Goal: Task Accomplishment & Management: Manage account settings

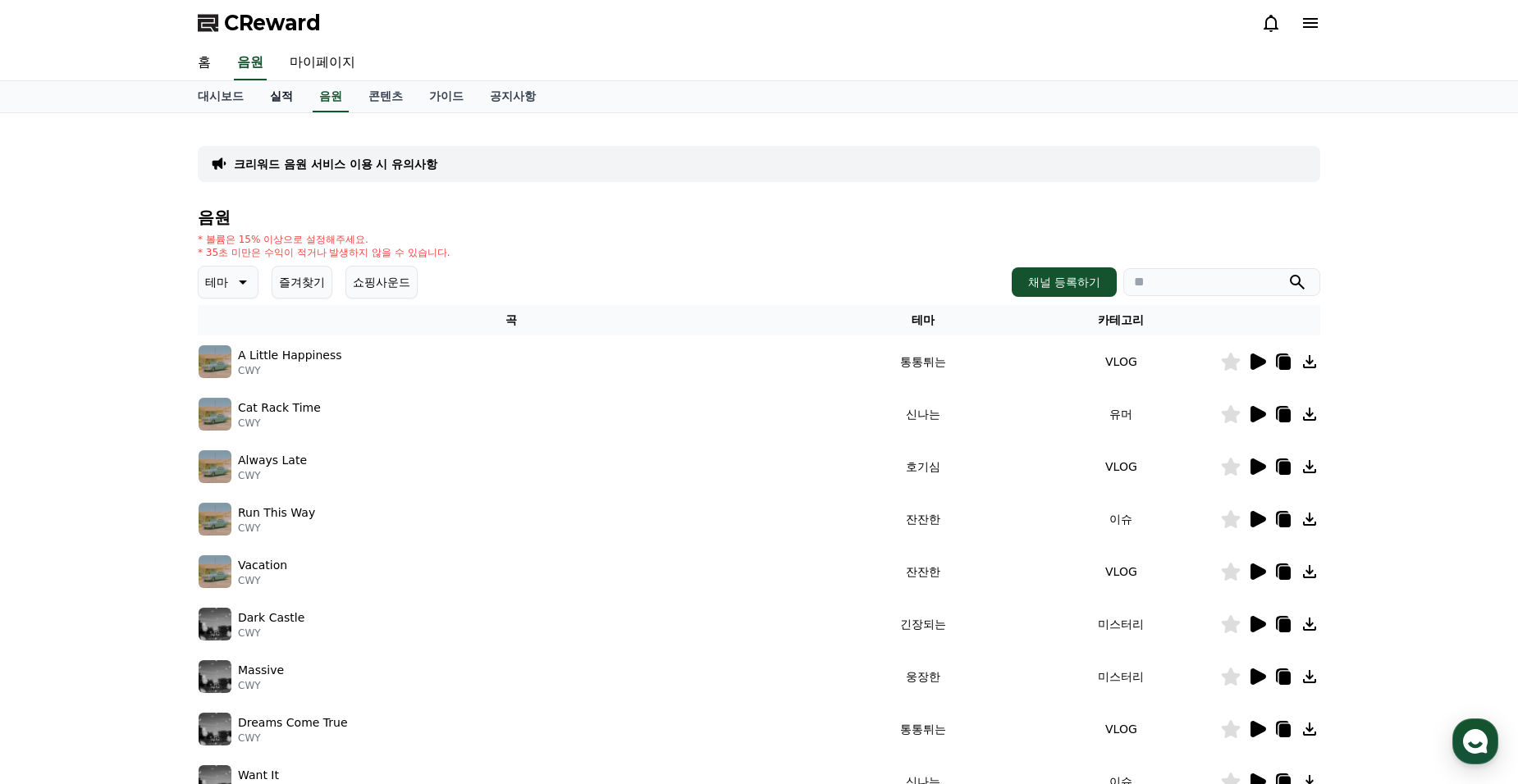
click at [294, 97] on link "실적" at bounding box center [281, 97] width 49 height 31
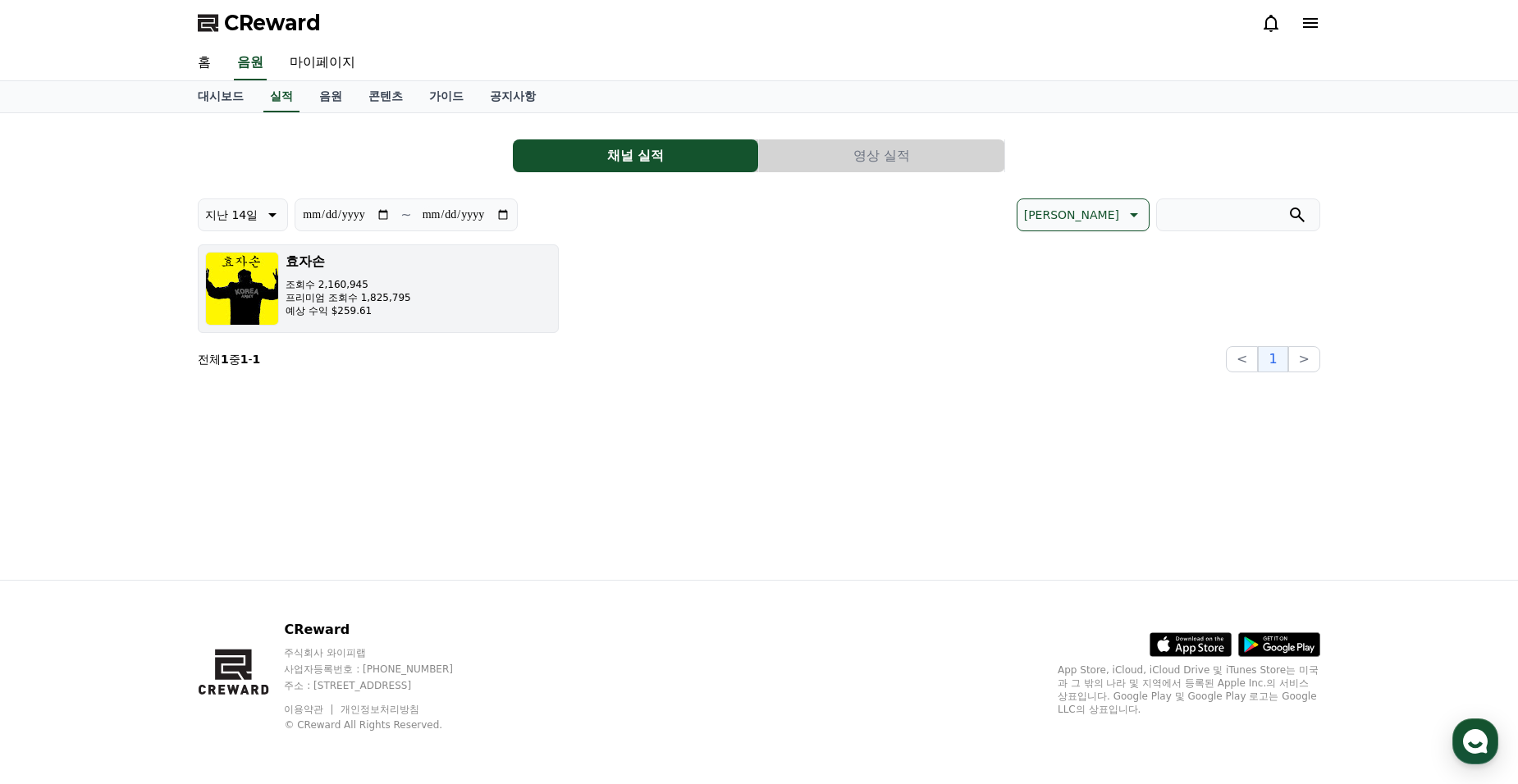
click at [346, 284] on p "조회수 2,160,945" at bounding box center [348, 284] width 126 height 13
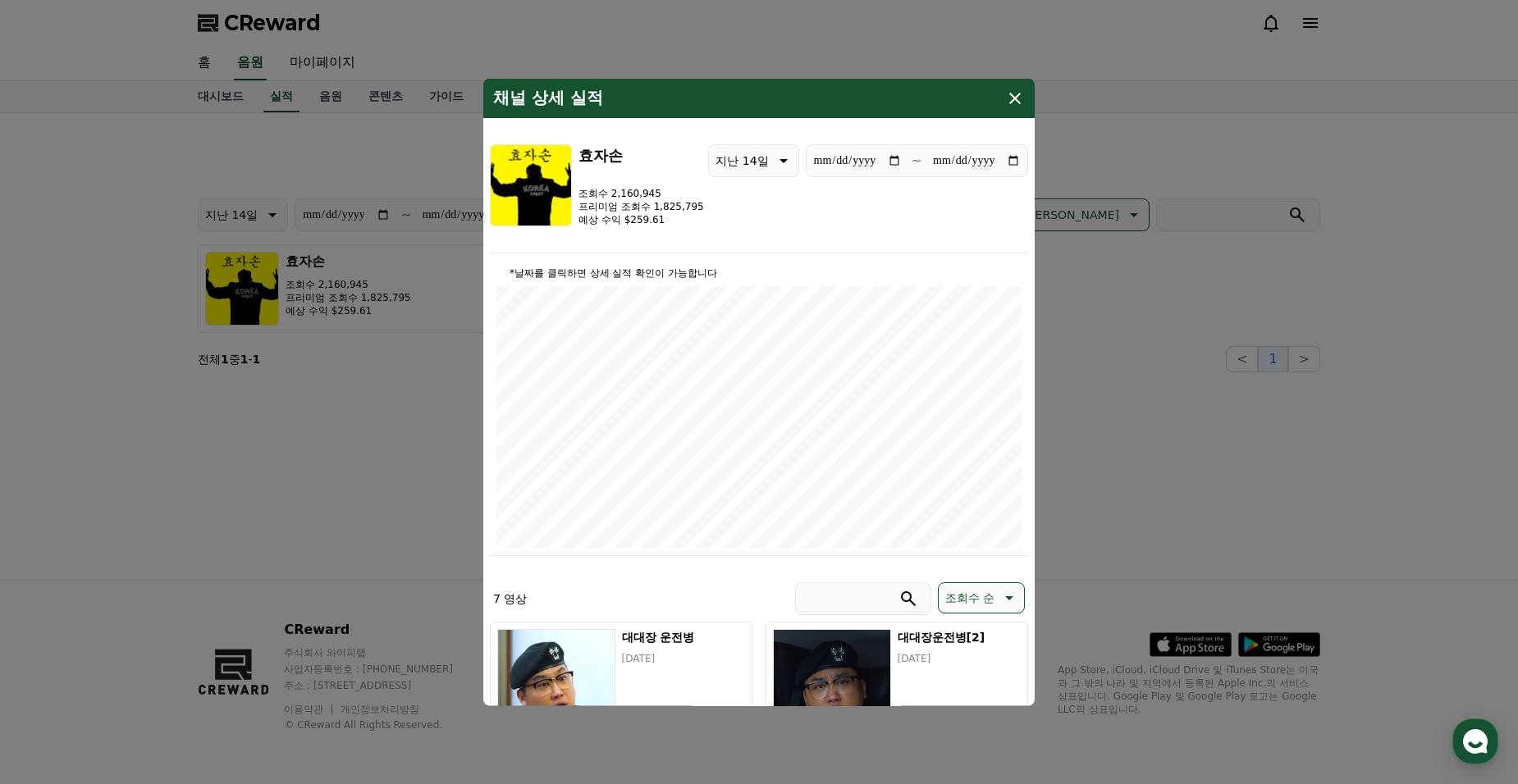
click at [897, 156] on input "**********" at bounding box center [858, 160] width 89 height 18
click at [892, 158] on input "**********" at bounding box center [858, 160] width 89 height 18
click at [856, 158] on input "**********" at bounding box center [858, 160] width 89 height 18
click at [892, 161] on input "**********" at bounding box center [858, 160] width 89 height 18
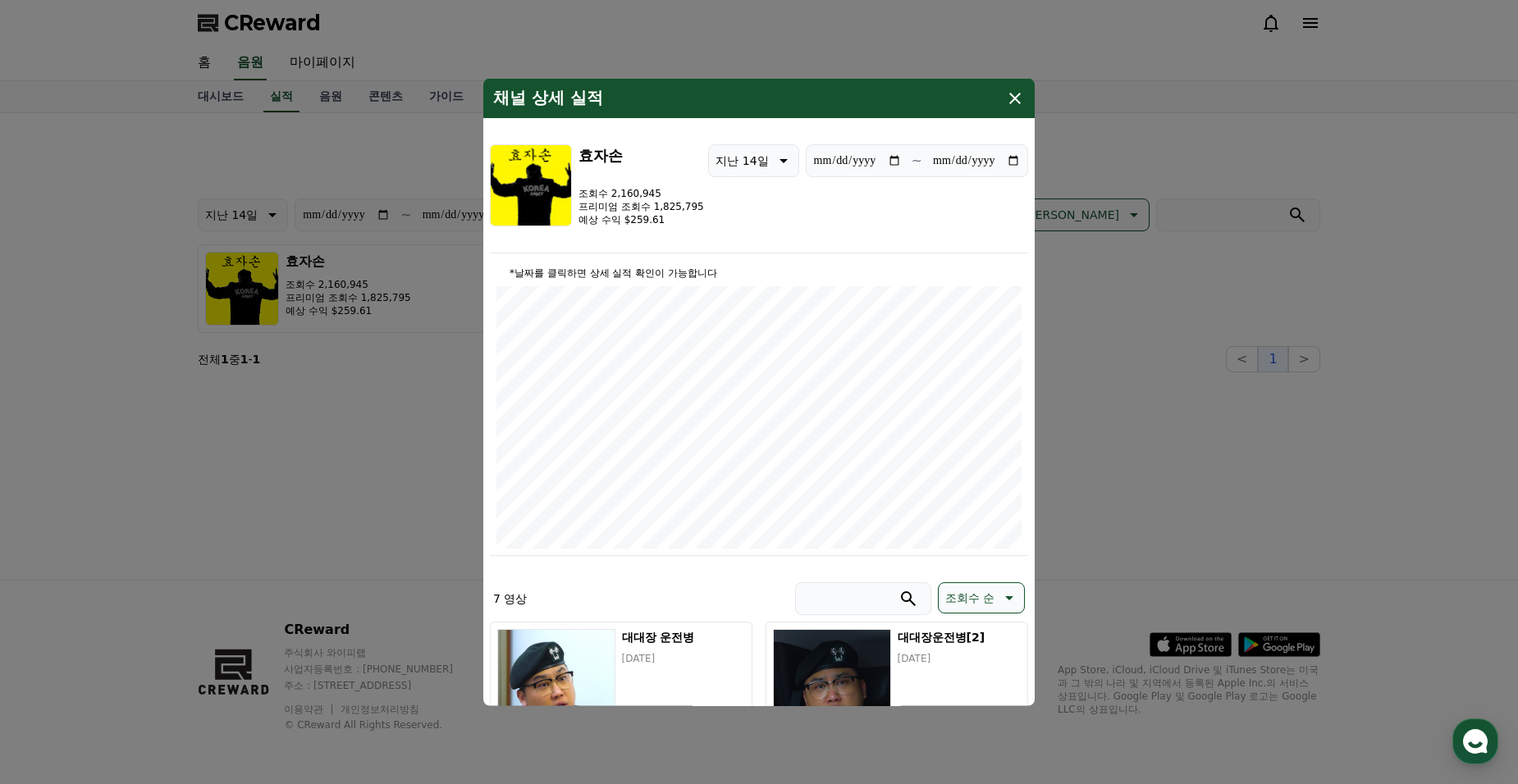
click at [1015, 110] on div "채널 상세 실적" at bounding box center [759, 98] width 551 height 39
click at [1029, 96] on div "채널 상세 실적" at bounding box center [759, 98] width 551 height 39
click at [1015, 96] on icon "modal" at bounding box center [1015, 99] width 20 height 20
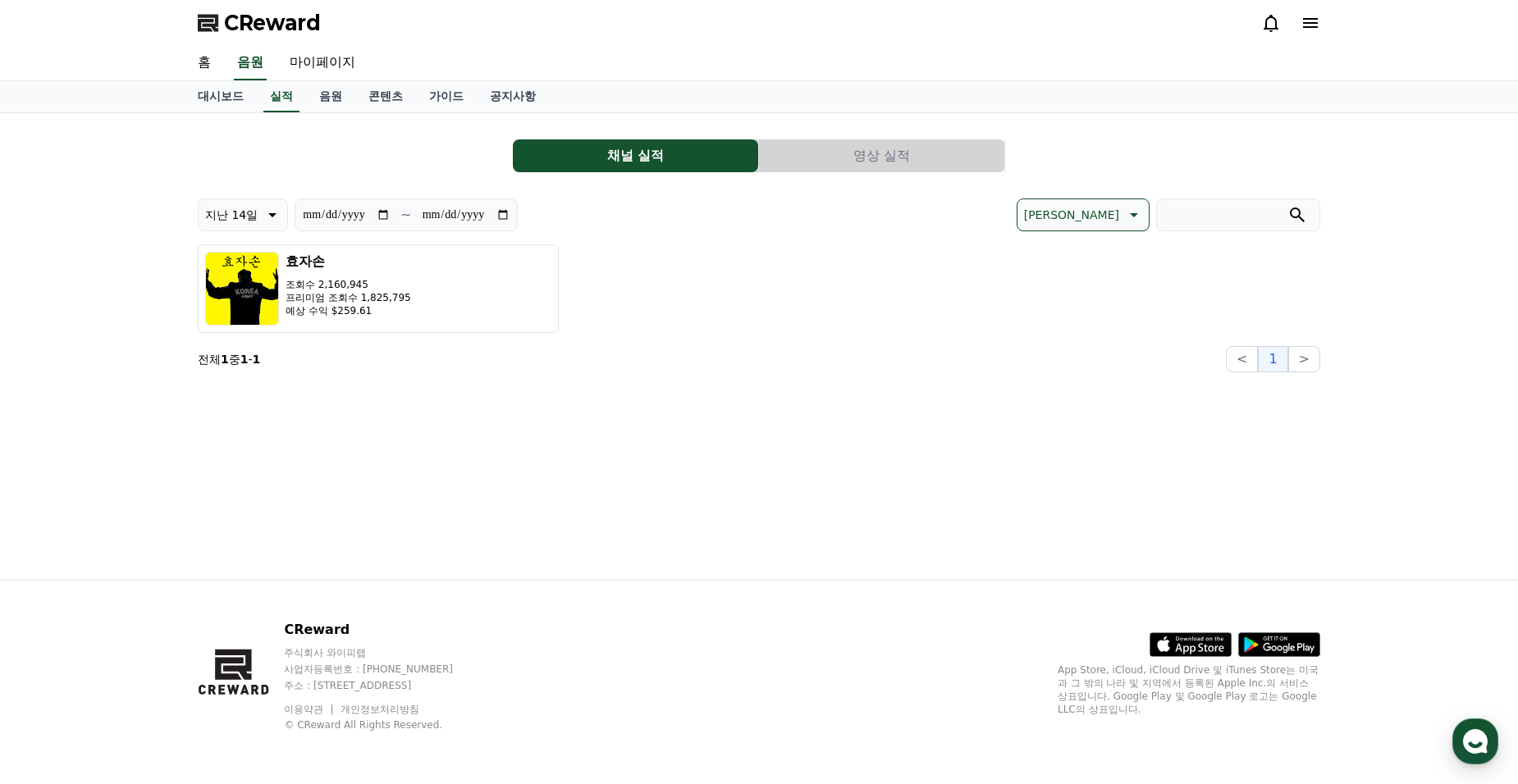
click at [381, 215] on input "**********" at bounding box center [346, 215] width 89 height 18
type input "**********"
click at [326, 95] on link "음원" at bounding box center [331, 97] width 49 height 31
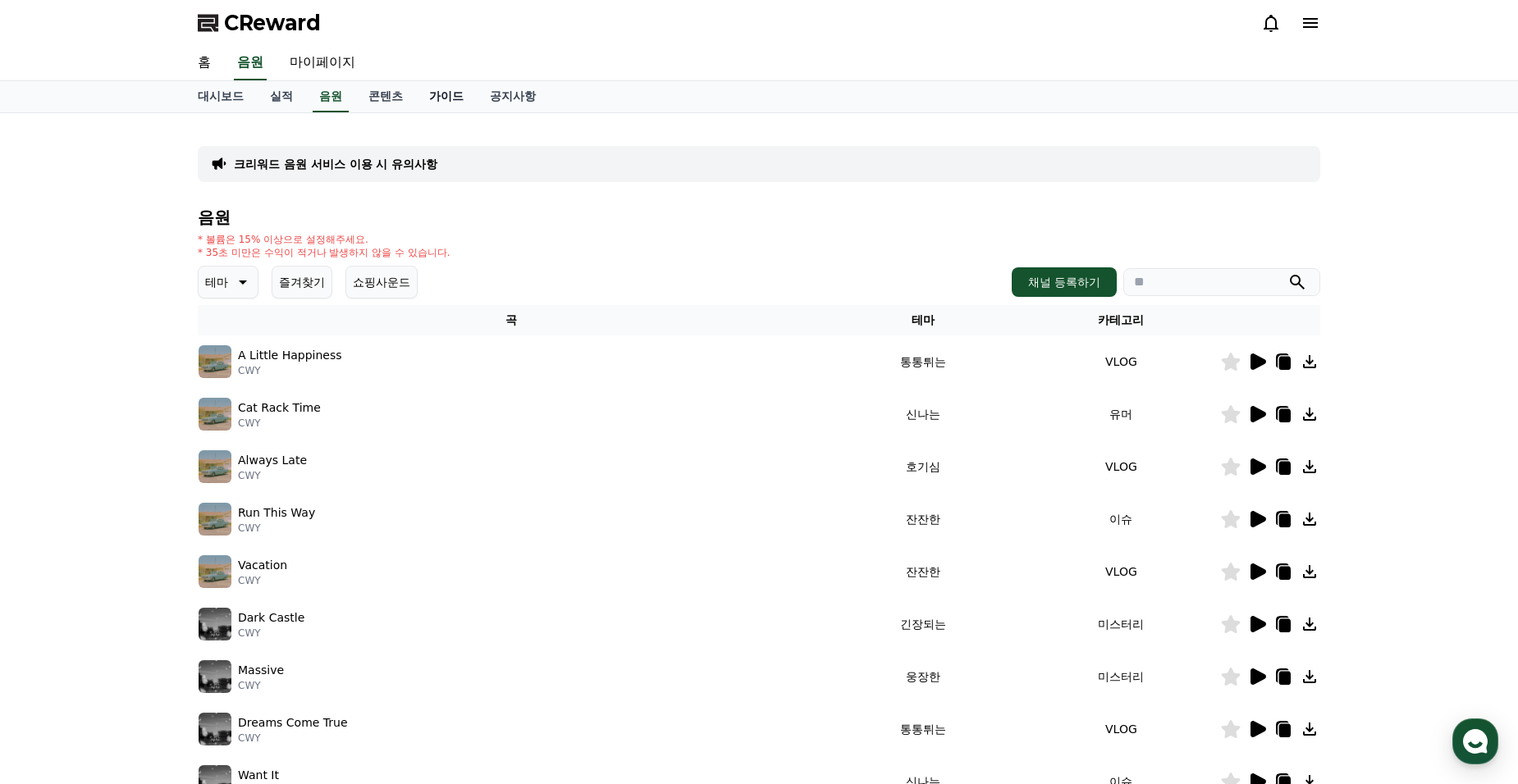
click at [448, 95] on link "가이드" at bounding box center [447, 97] width 61 height 31
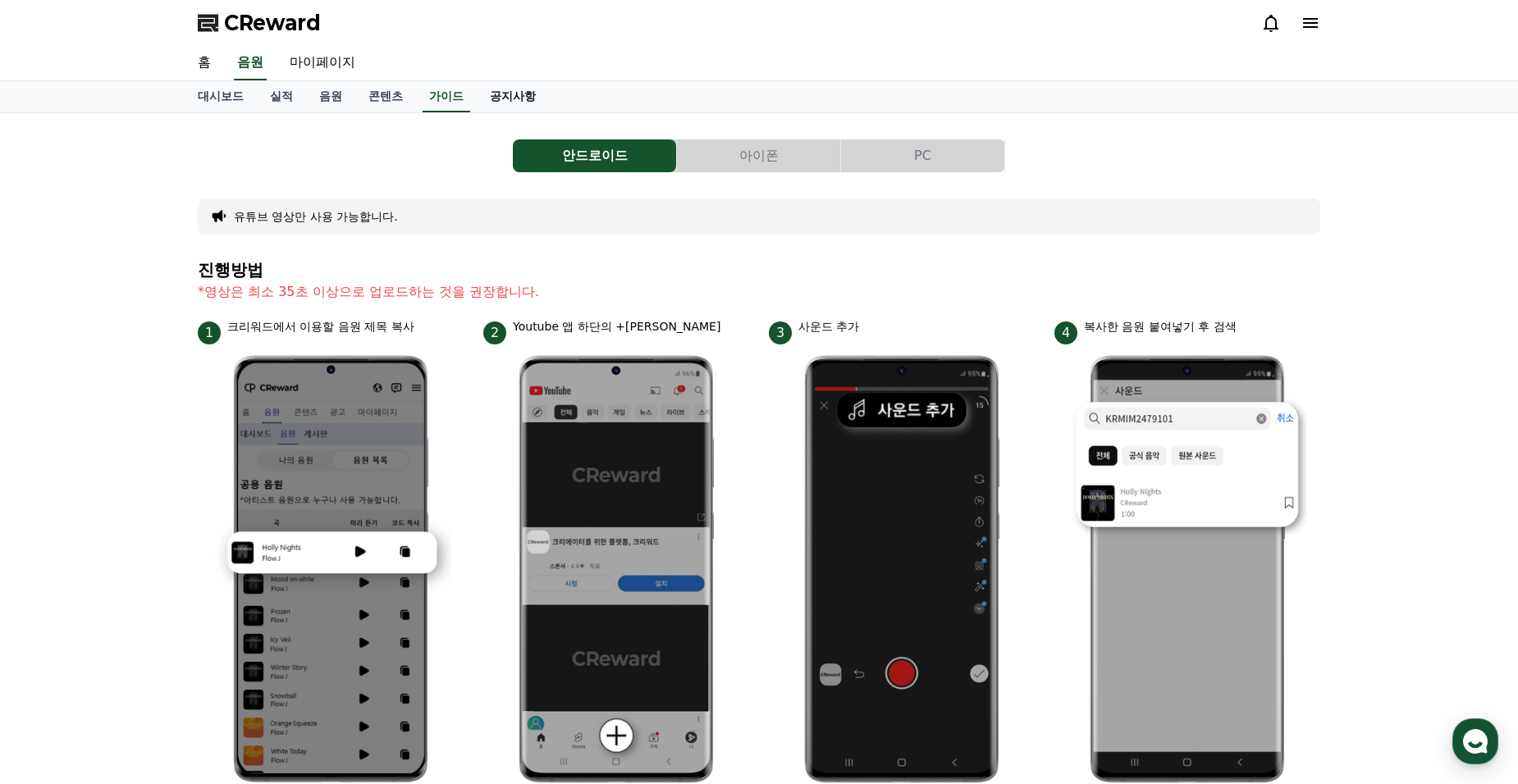
click at [509, 93] on link "공지사항" at bounding box center [513, 97] width 72 height 31
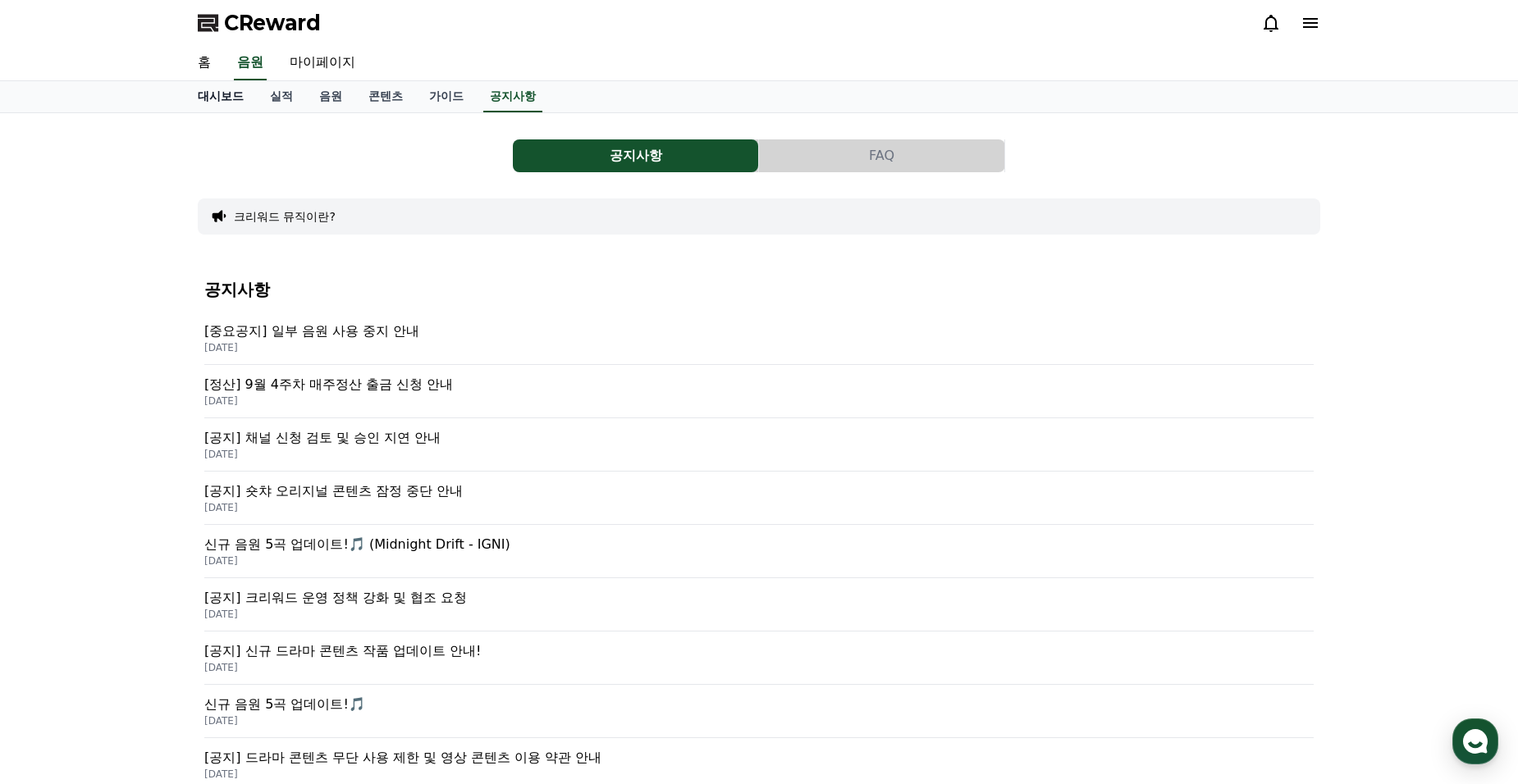
click at [230, 99] on link "대시보드" at bounding box center [221, 97] width 72 height 31
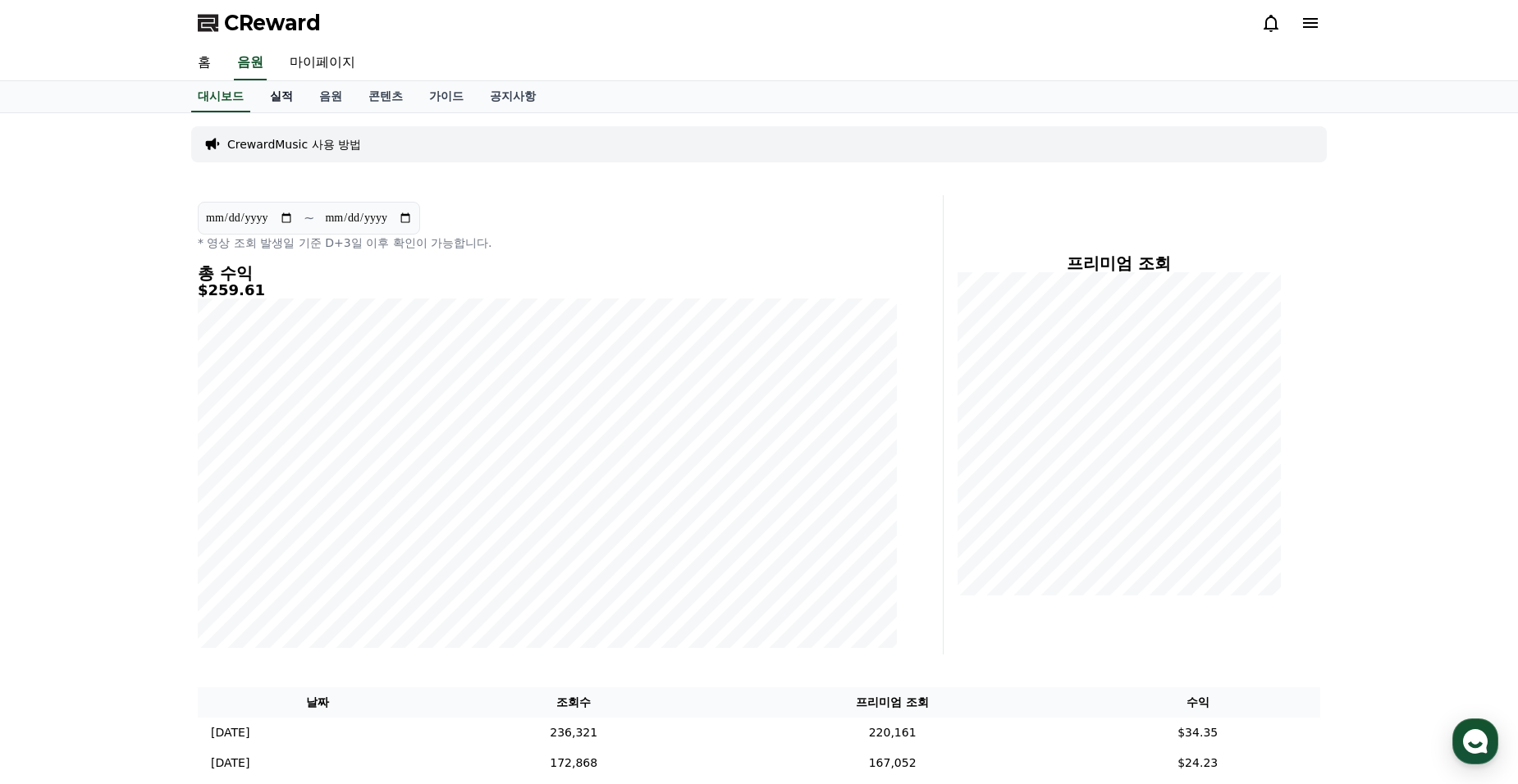
click at [272, 94] on link "실적" at bounding box center [281, 97] width 49 height 31
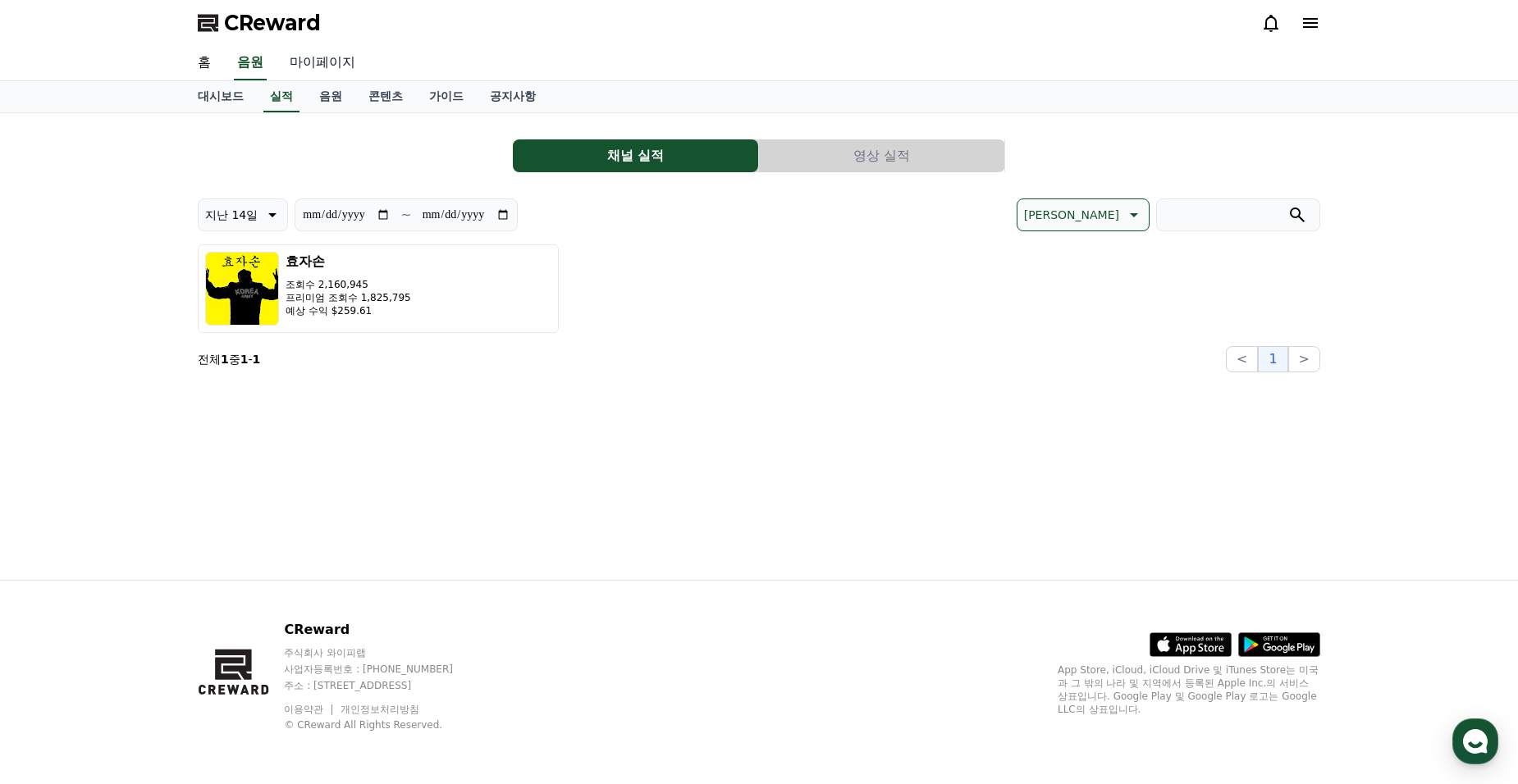
click at [323, 67] on link "마이페이지" at bounding box center [322, 64] width 92 height 35
select select "**********"
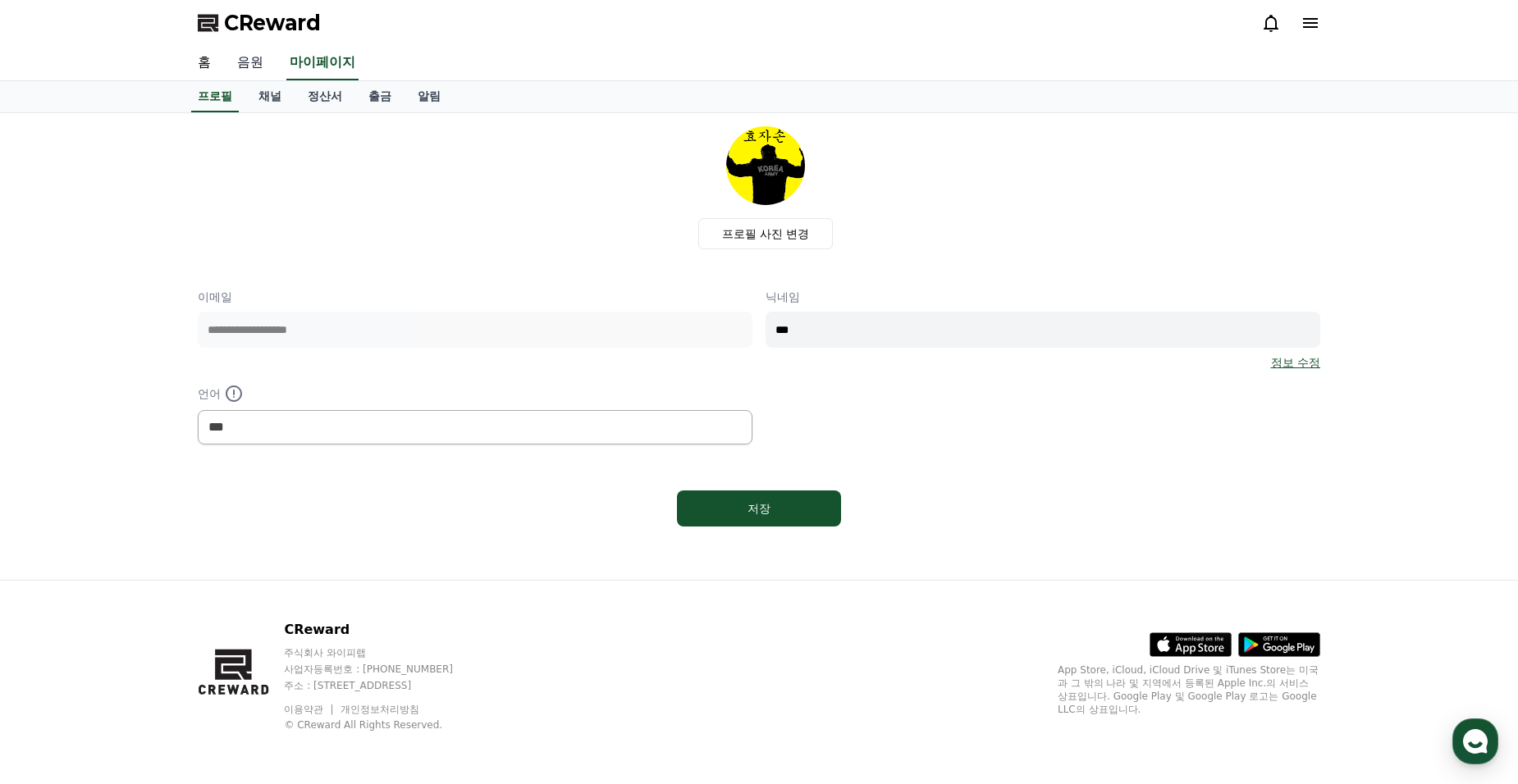
click at [232, 66] on link "음원" at bounding box center [250, 64] width 52 height 35
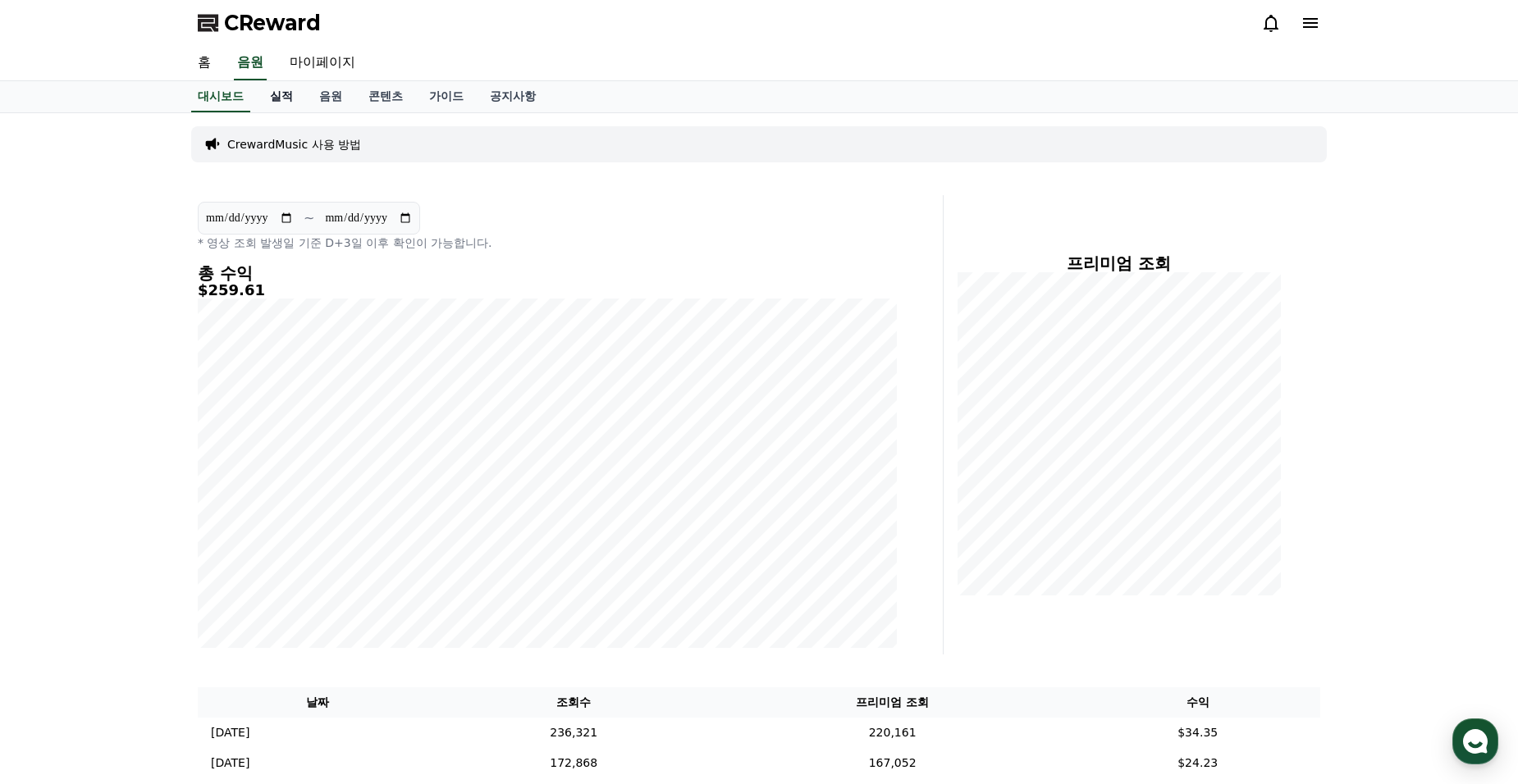
click at [279, 101] on link "실적" at bounding box center [281, 97] width 49 height 31
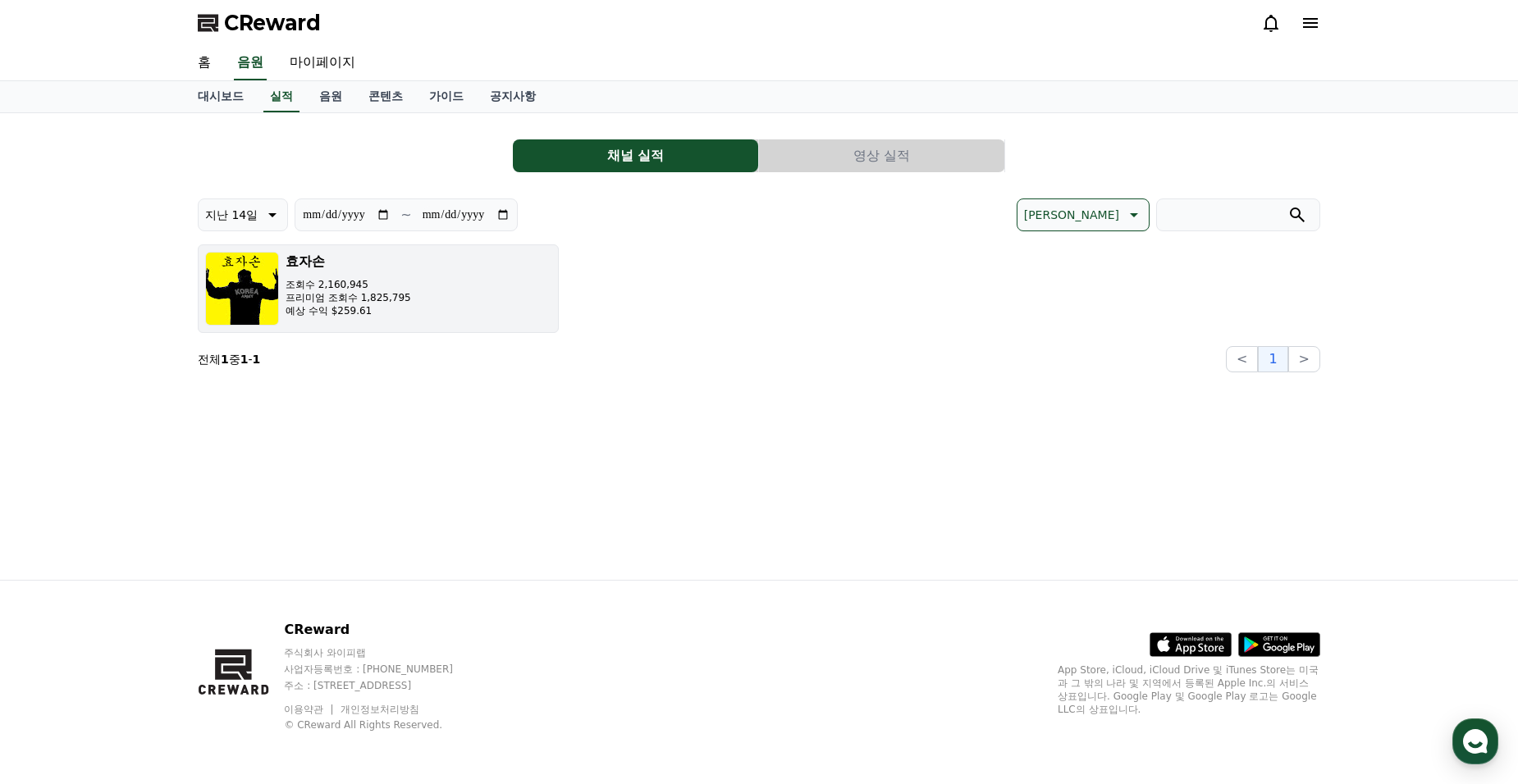
click at [359, 297] on p "프리미엄 조회수 1,825,795" at bounding box center [348, 297] width 126 height 13
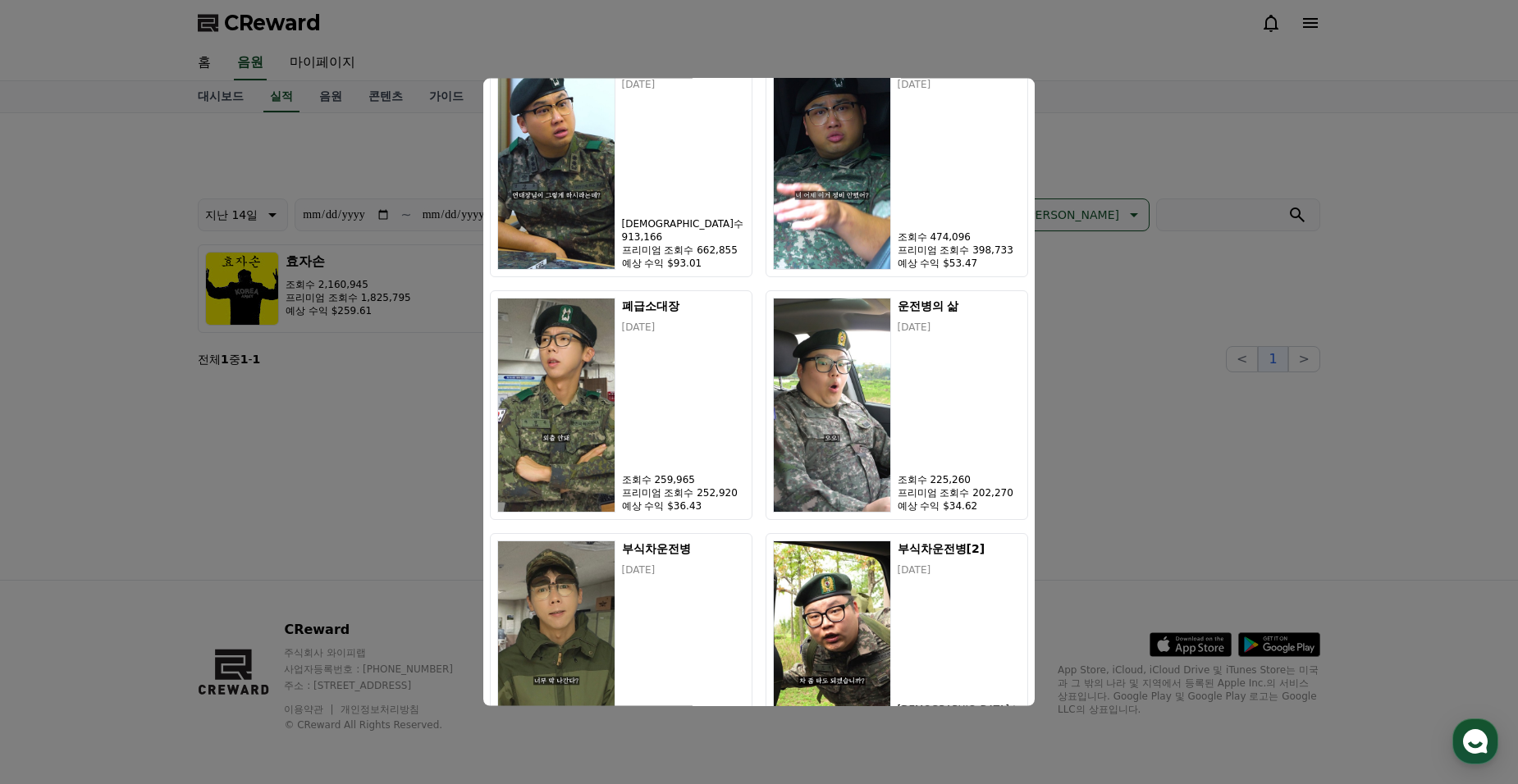
scroll to position [913, 0]
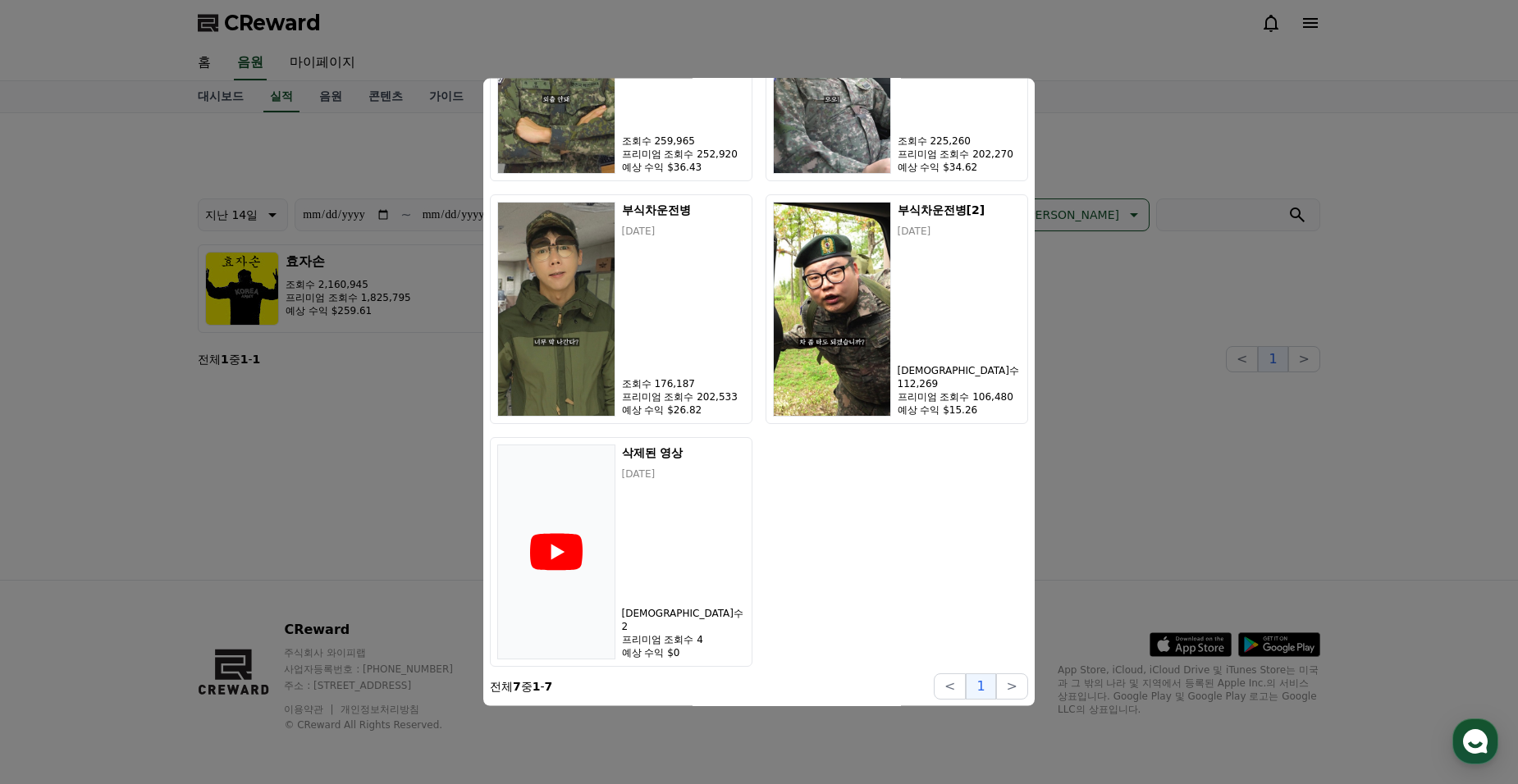
drag, startPoint x: 1185, startPoint y: 464, endPoint x: 1171, endPoint y: 467, distance: 14.3
click at [1185, 464] on button "close modal" at bounding box center [759, 392] width 1518 height 784
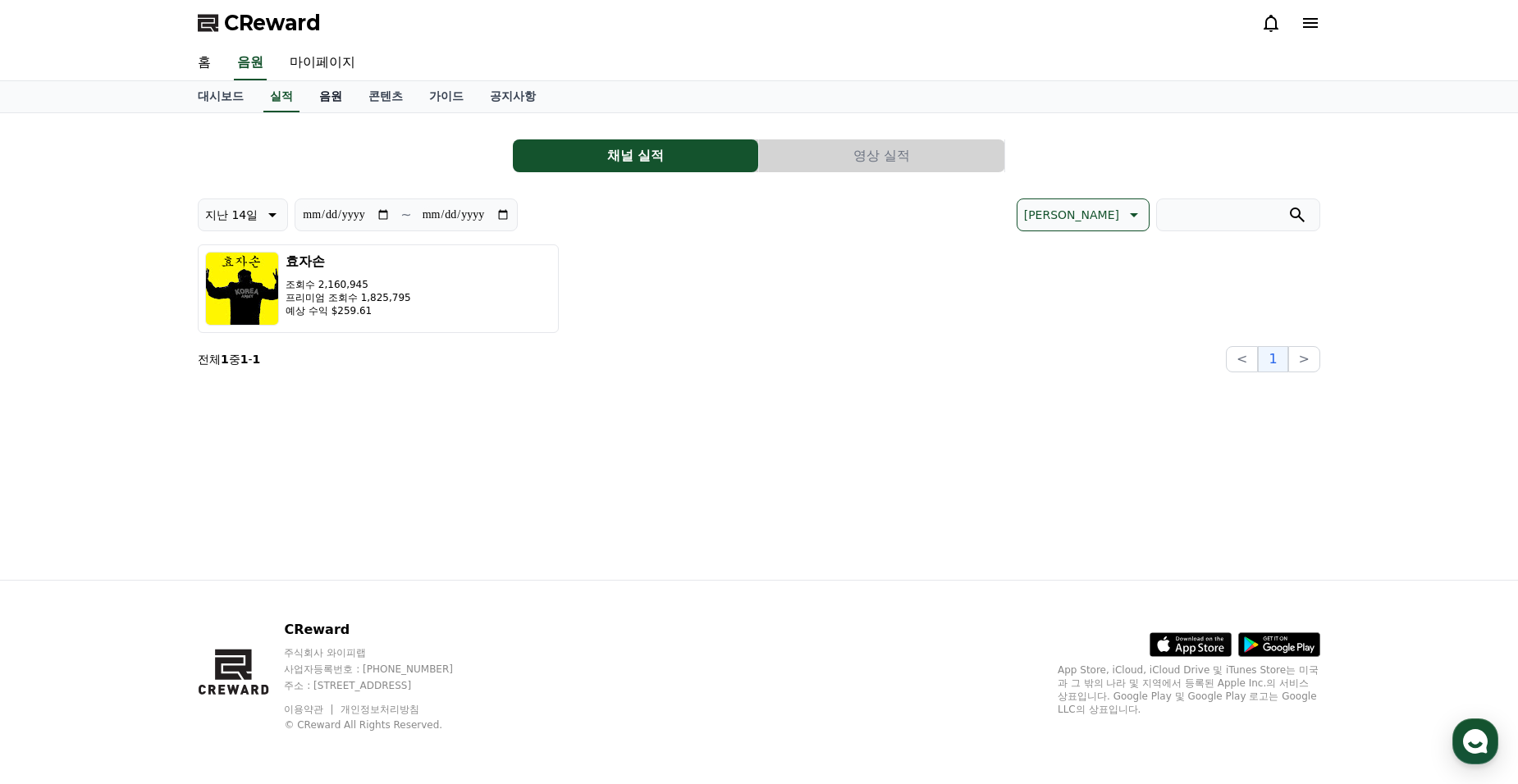
click at [338, 99] on link "음원" at bounding box center [331, 97] width 49 height 31
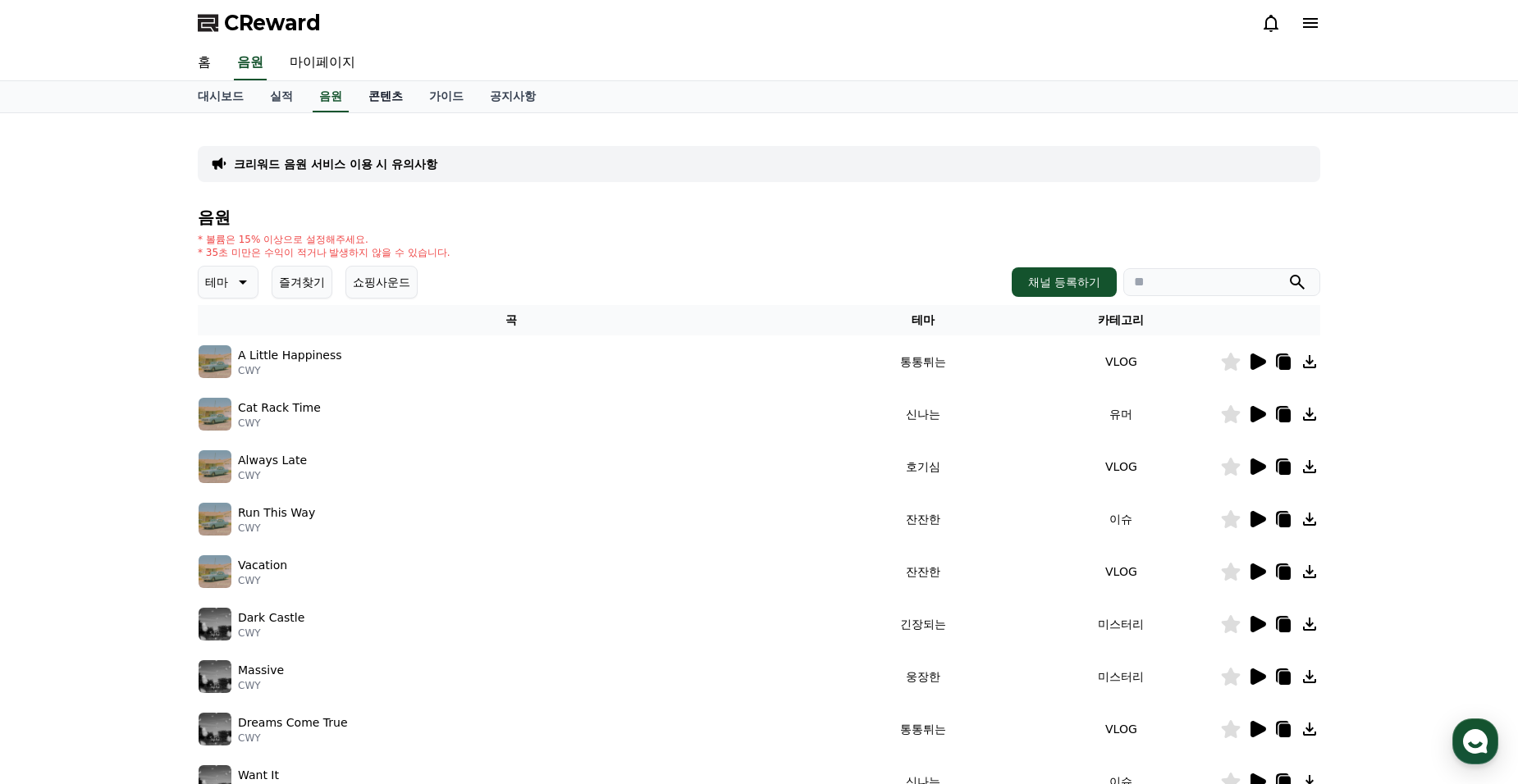
click at [397, 99] on link "콘텐츠" at bounding box center [386, 97] width 61 height 31
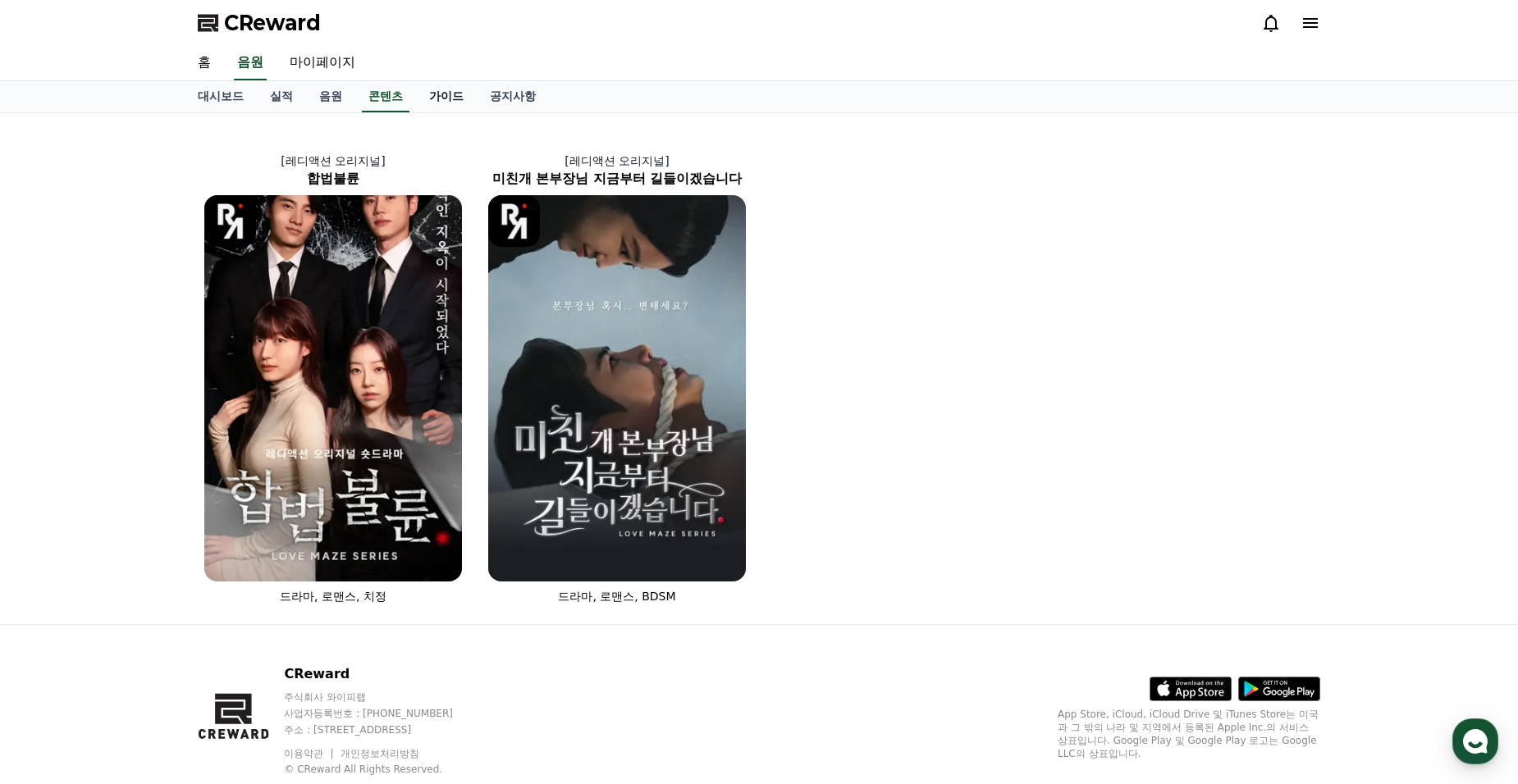
click at [447, 90] on link "가이드" at bounding box center [447, 97] width 61 height 31
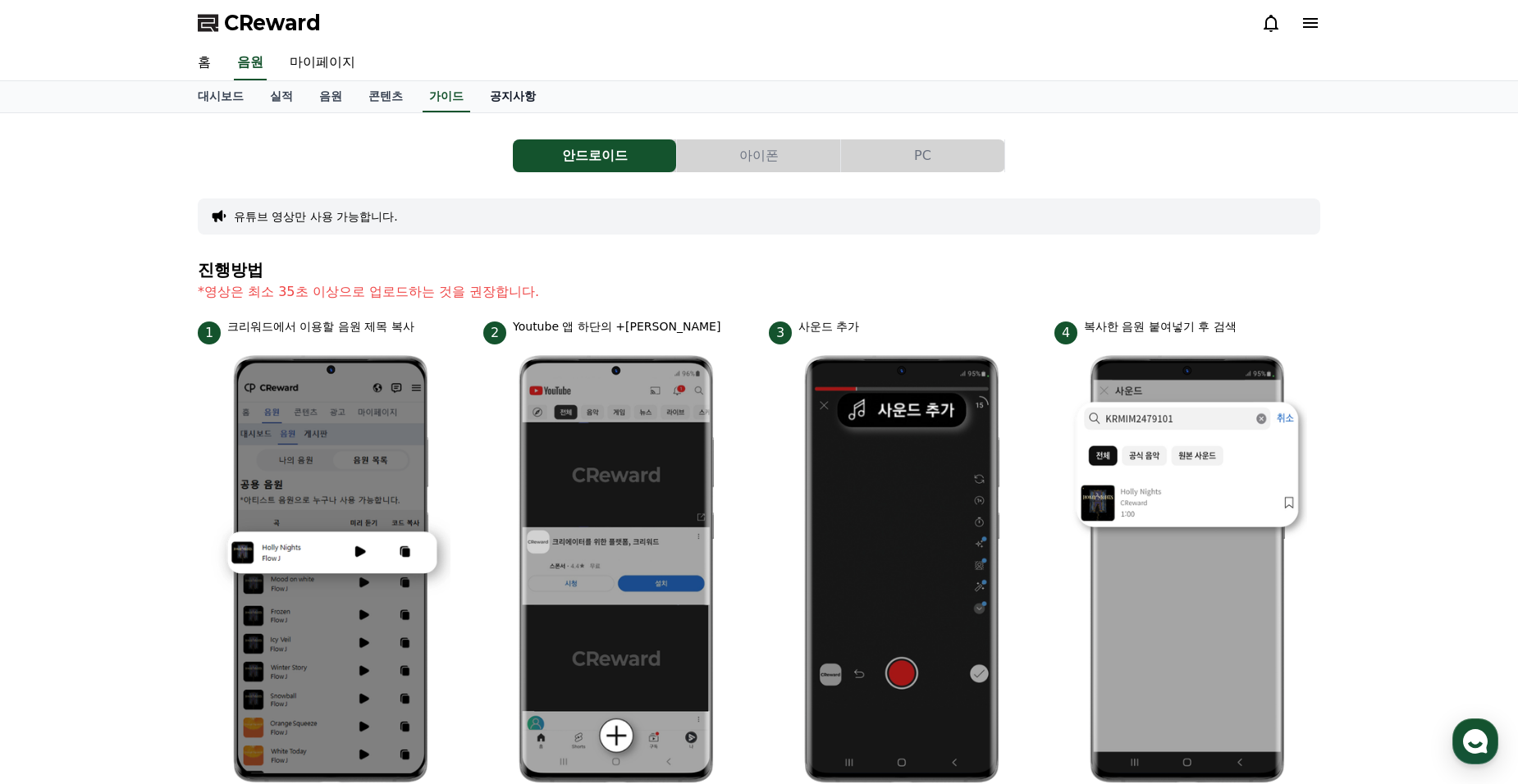
click at [513, 85] on link "공지사항" at bounding box center [513, 97] width 72 height 31
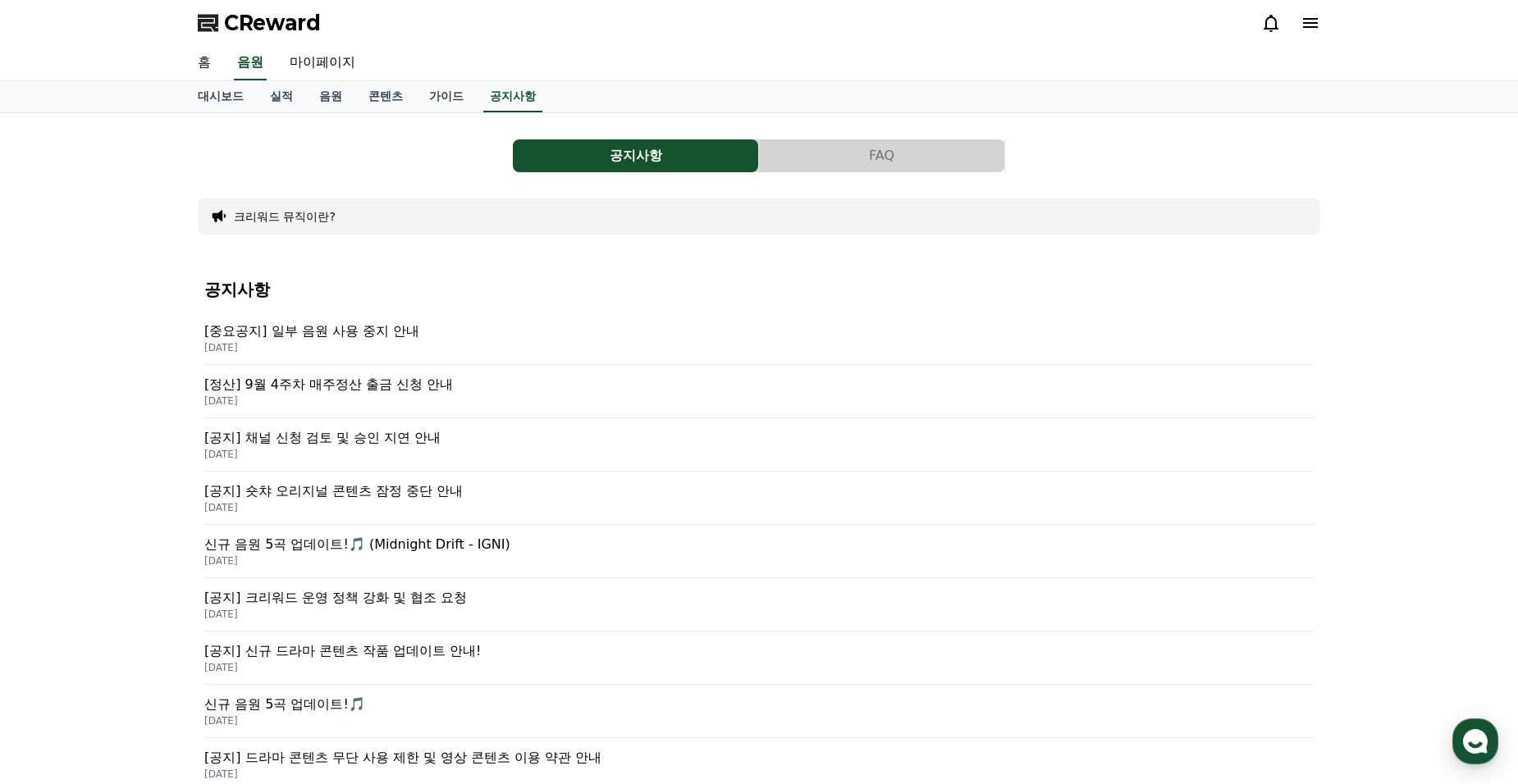
click at [217, 65] on link "홈" at bounding box center [204, 64] width 39 height 35
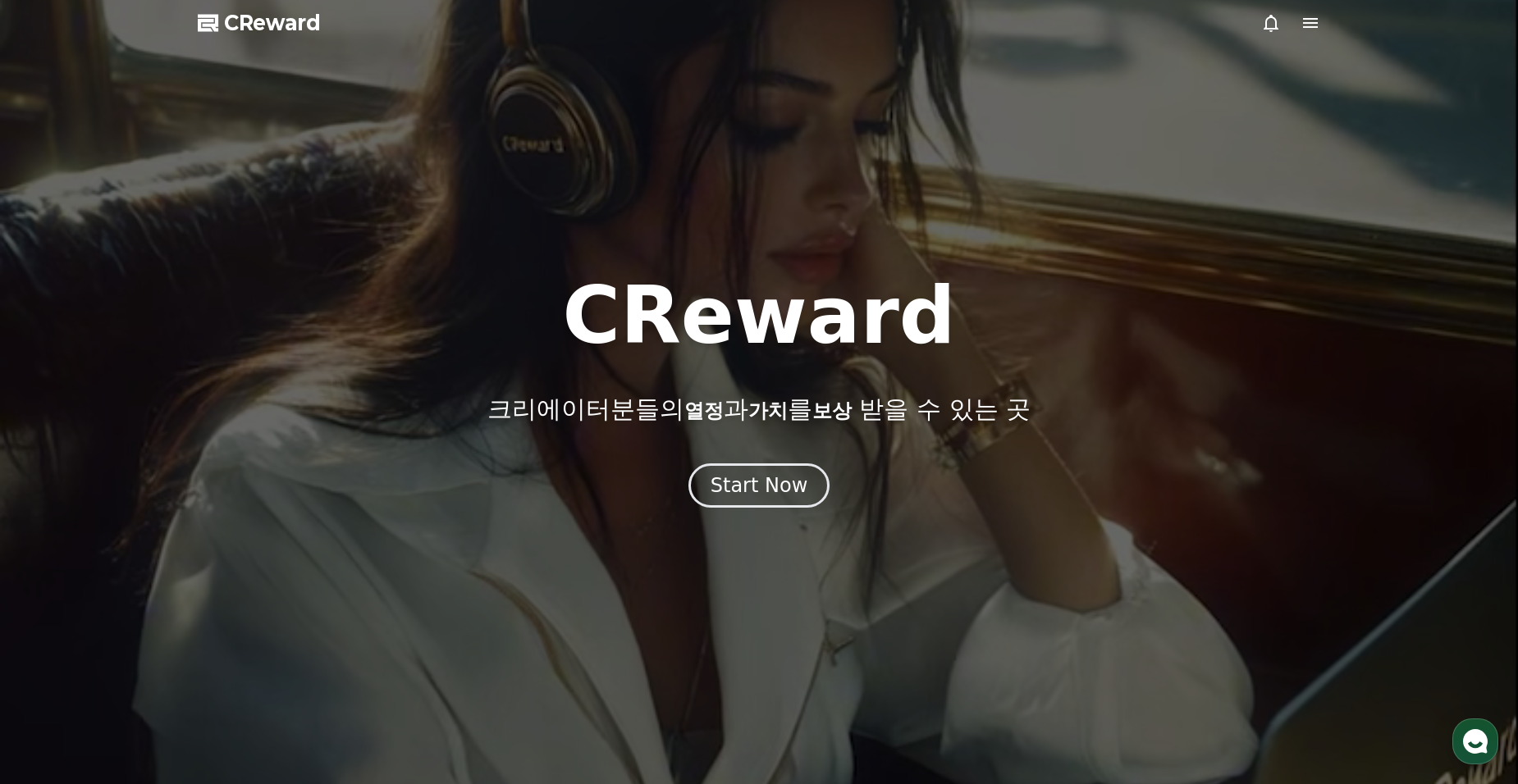
click at [1309, 33] on div at bounding box center [759, 392] width 1518 height 784
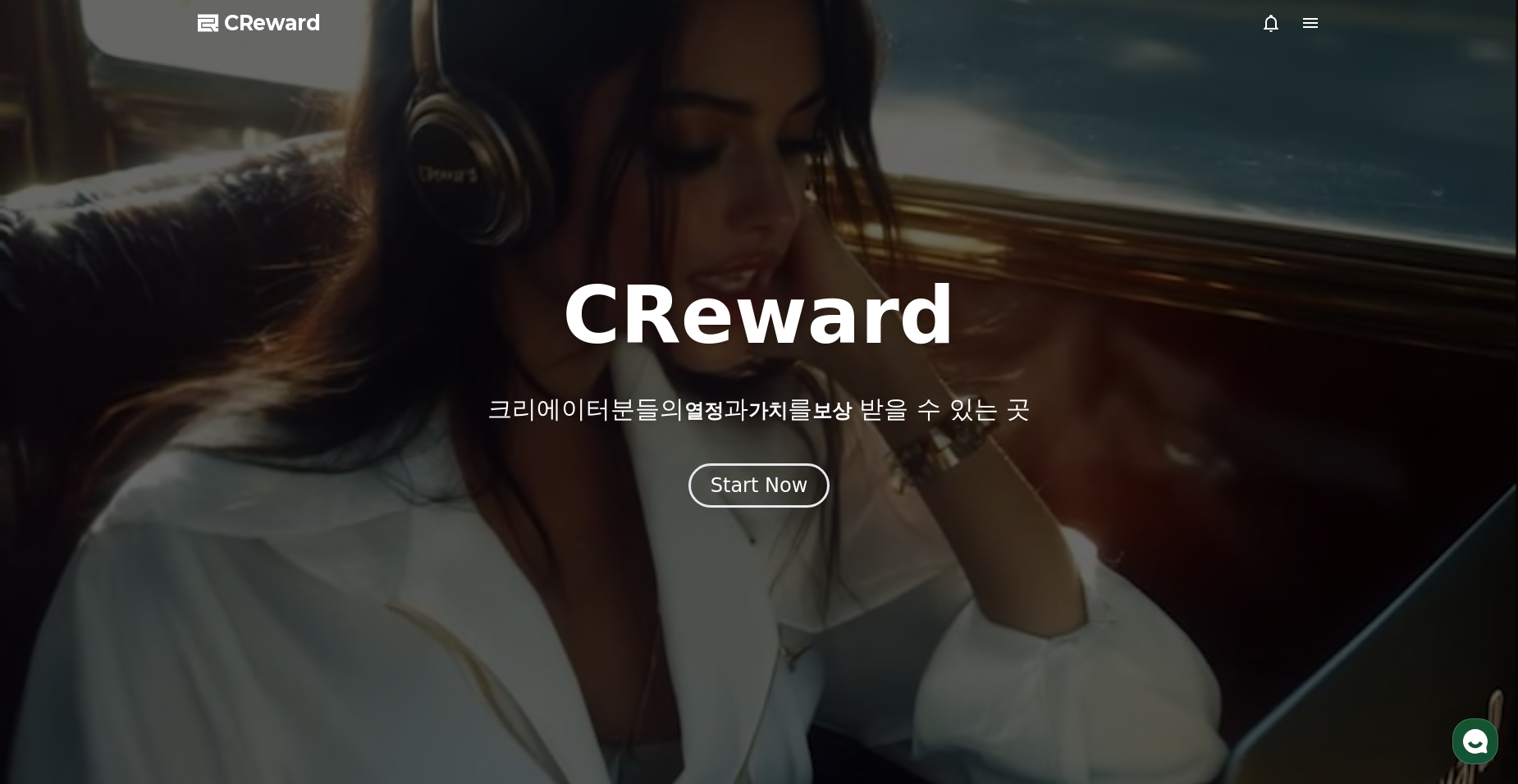
click at [1309, 21] on icon at bounding box center [1310, 23] width 20 height 20
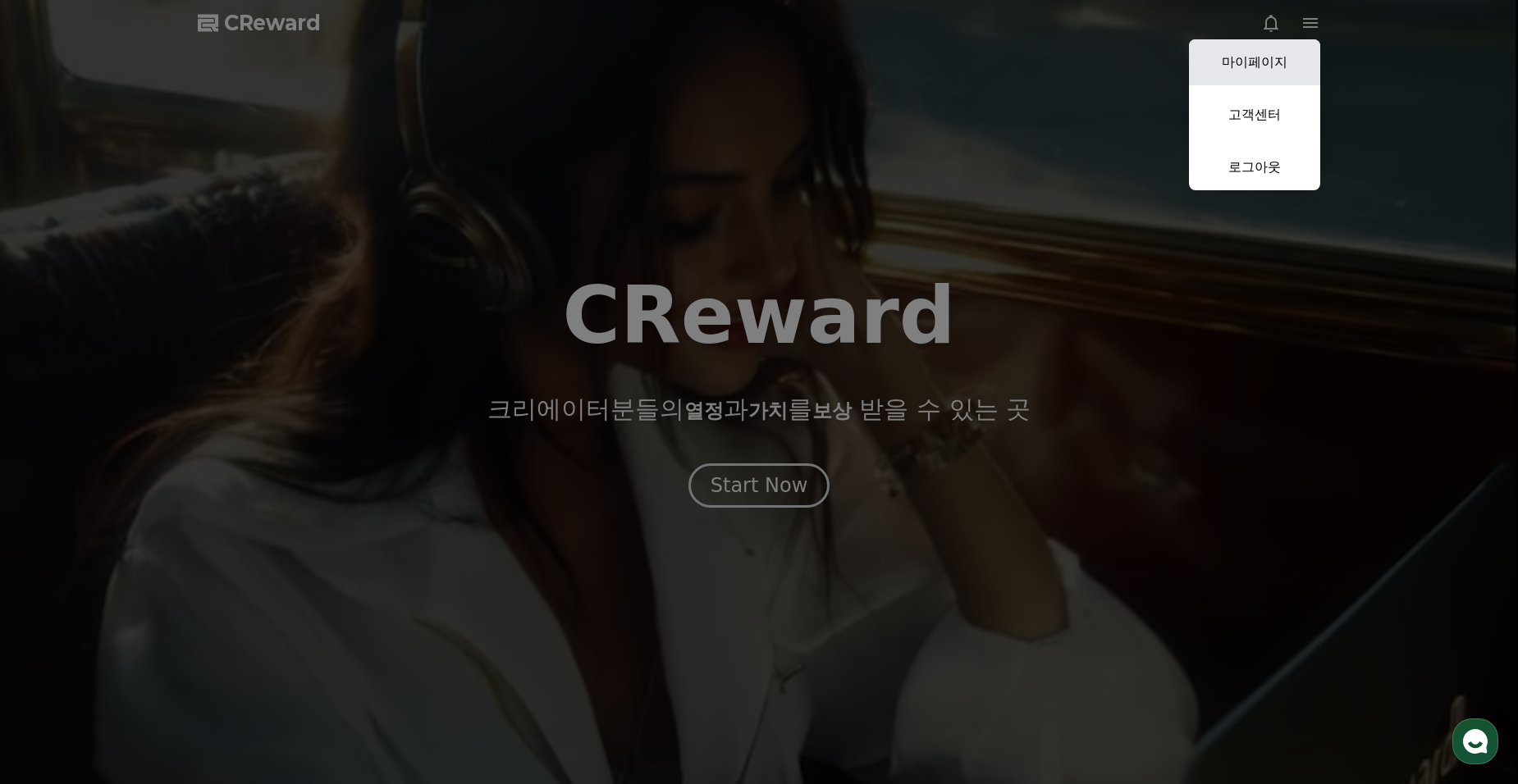
click at [1251, 67] on link "마이페이지" at bounding box center [1255, 62] width 132 height 46
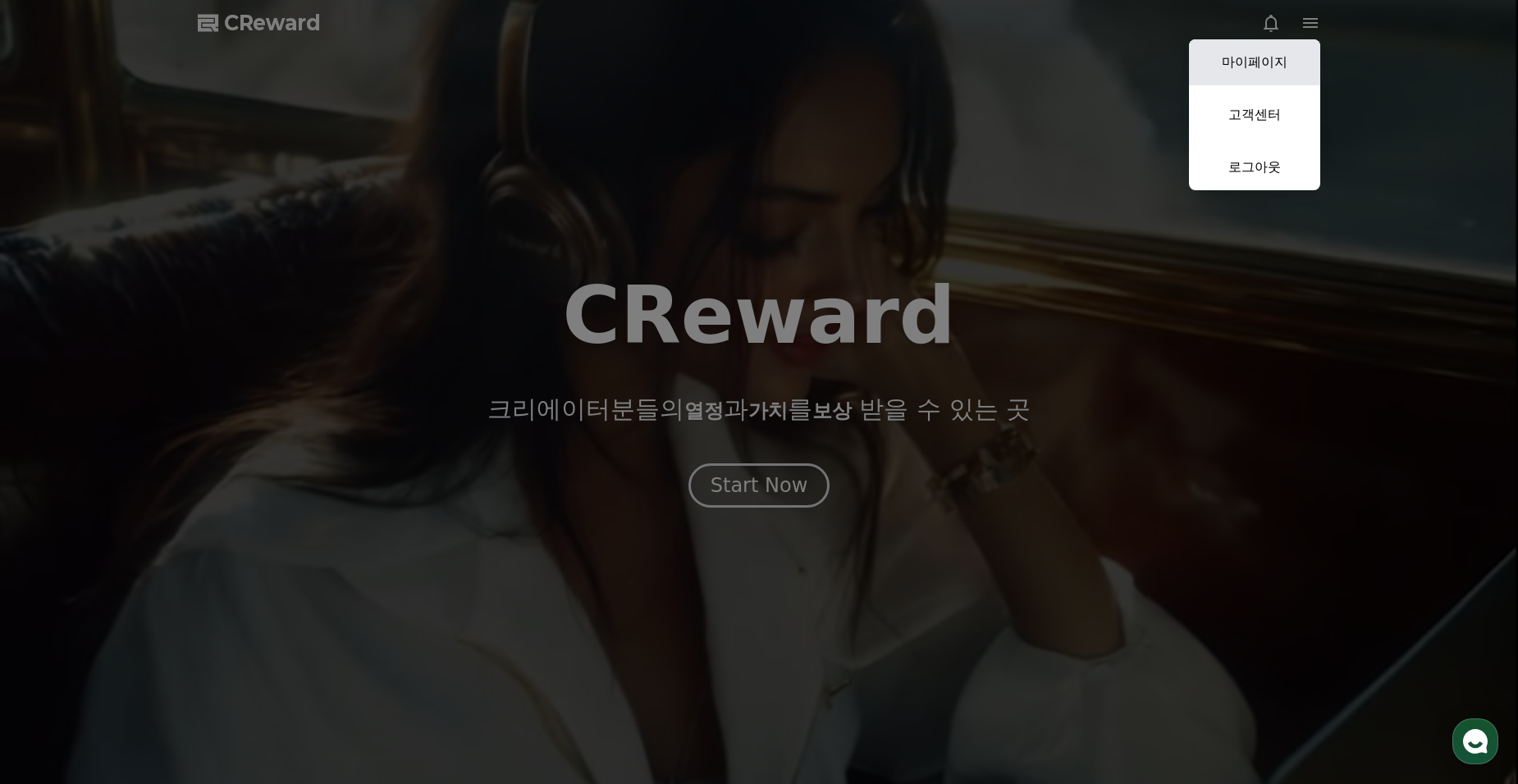
select select "**********"
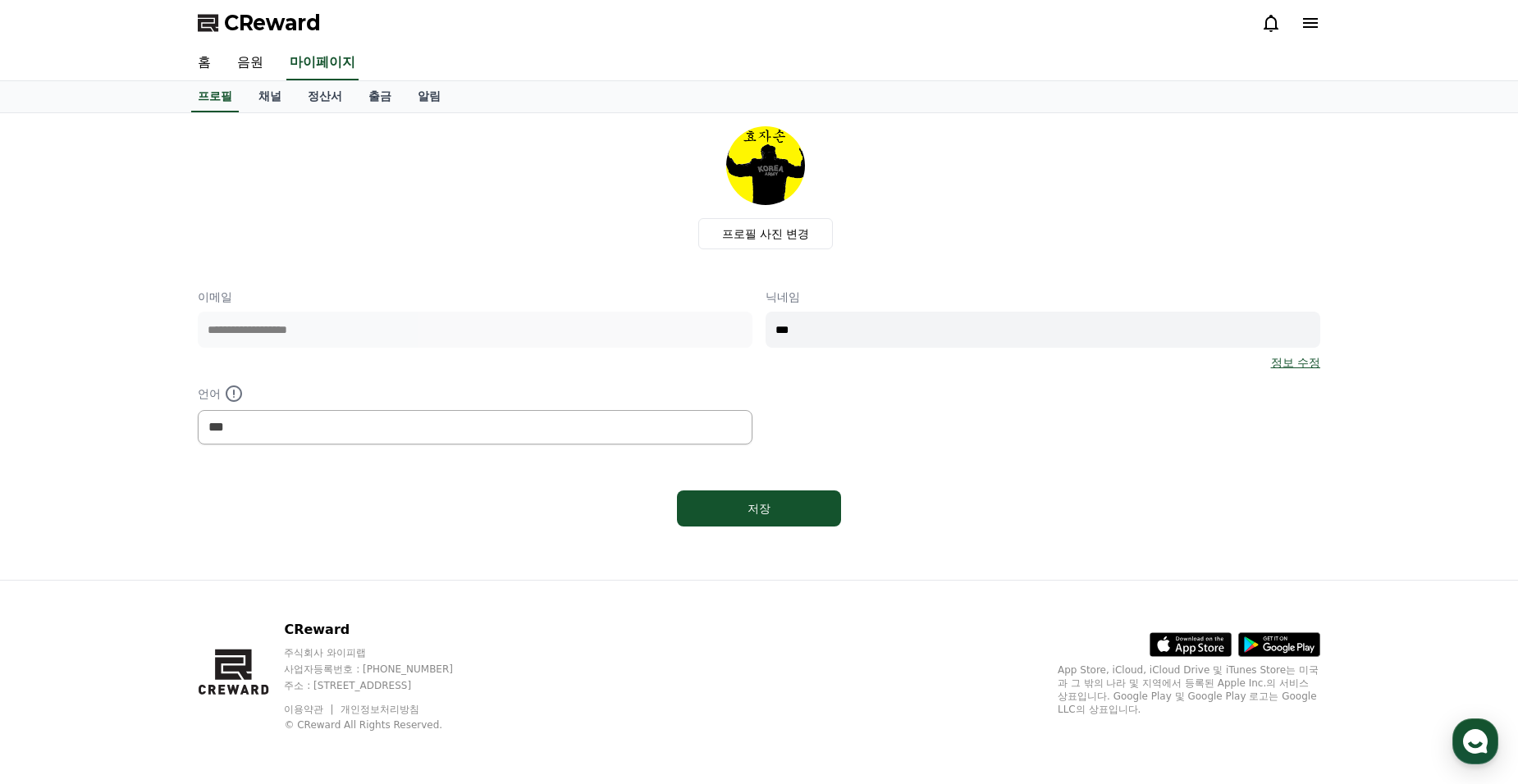
click at [244, 89] on div "프로필 채널 정산서 출금 알림" at bounding box center [759, 97] width 1149 height 31
click at [308, 92] on link "정산서" at bounding box center [325, 97] width 61 height 31
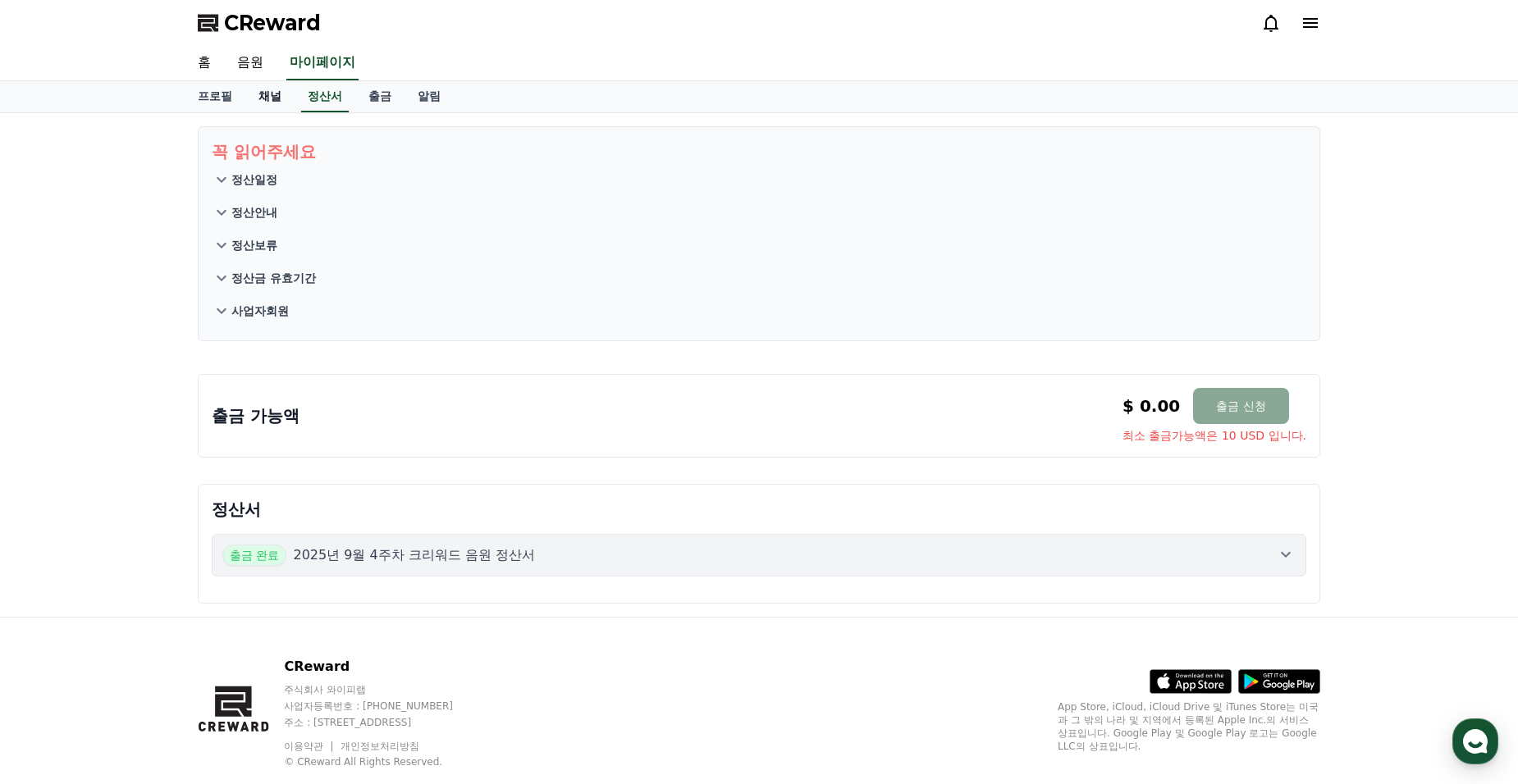
click at [263, 104] on link "채널" at bounding box center [270, 97] width 49 height 31
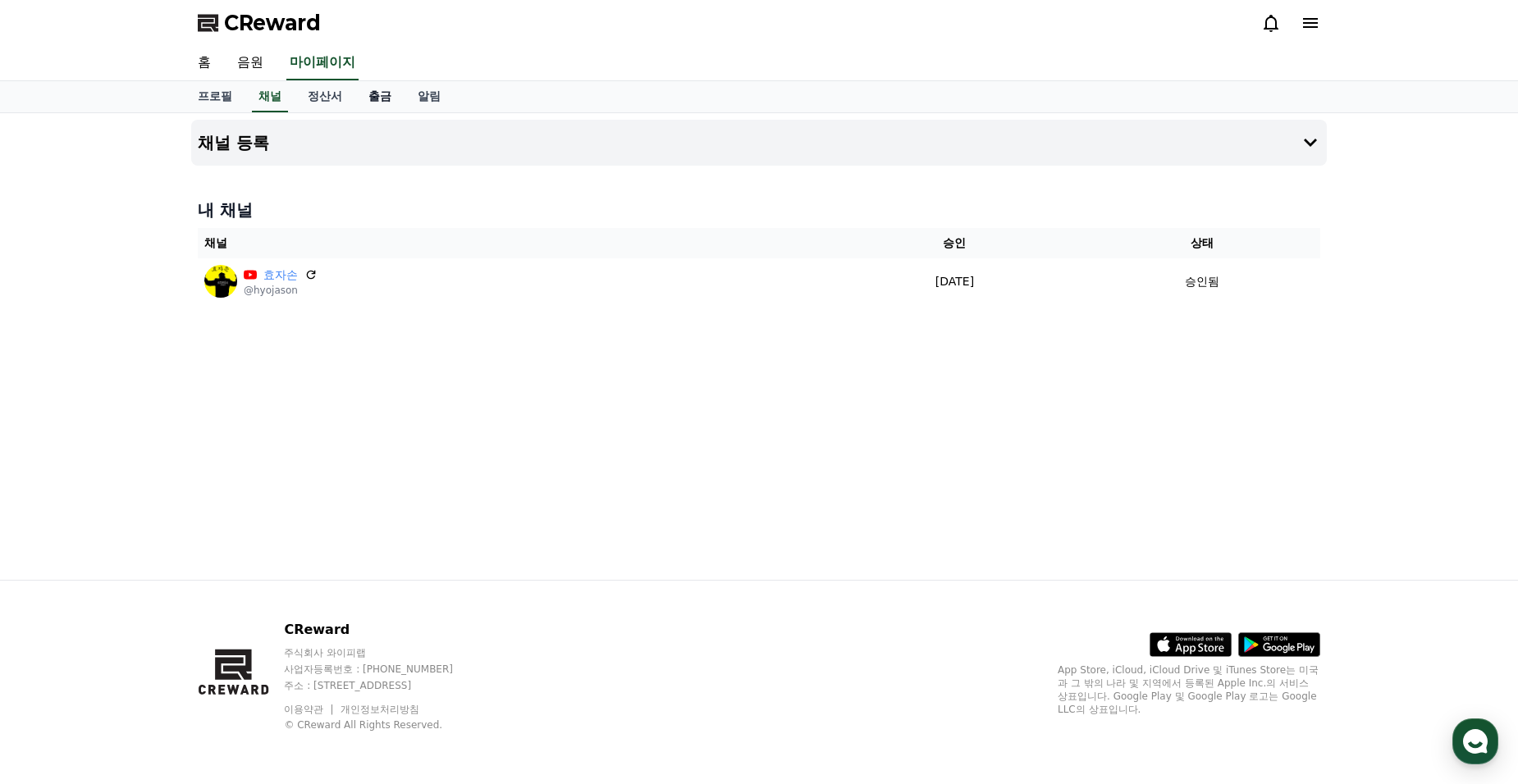
click at [380, 100] on link "출금" at bounding box center [380, 97] width 49 height 31
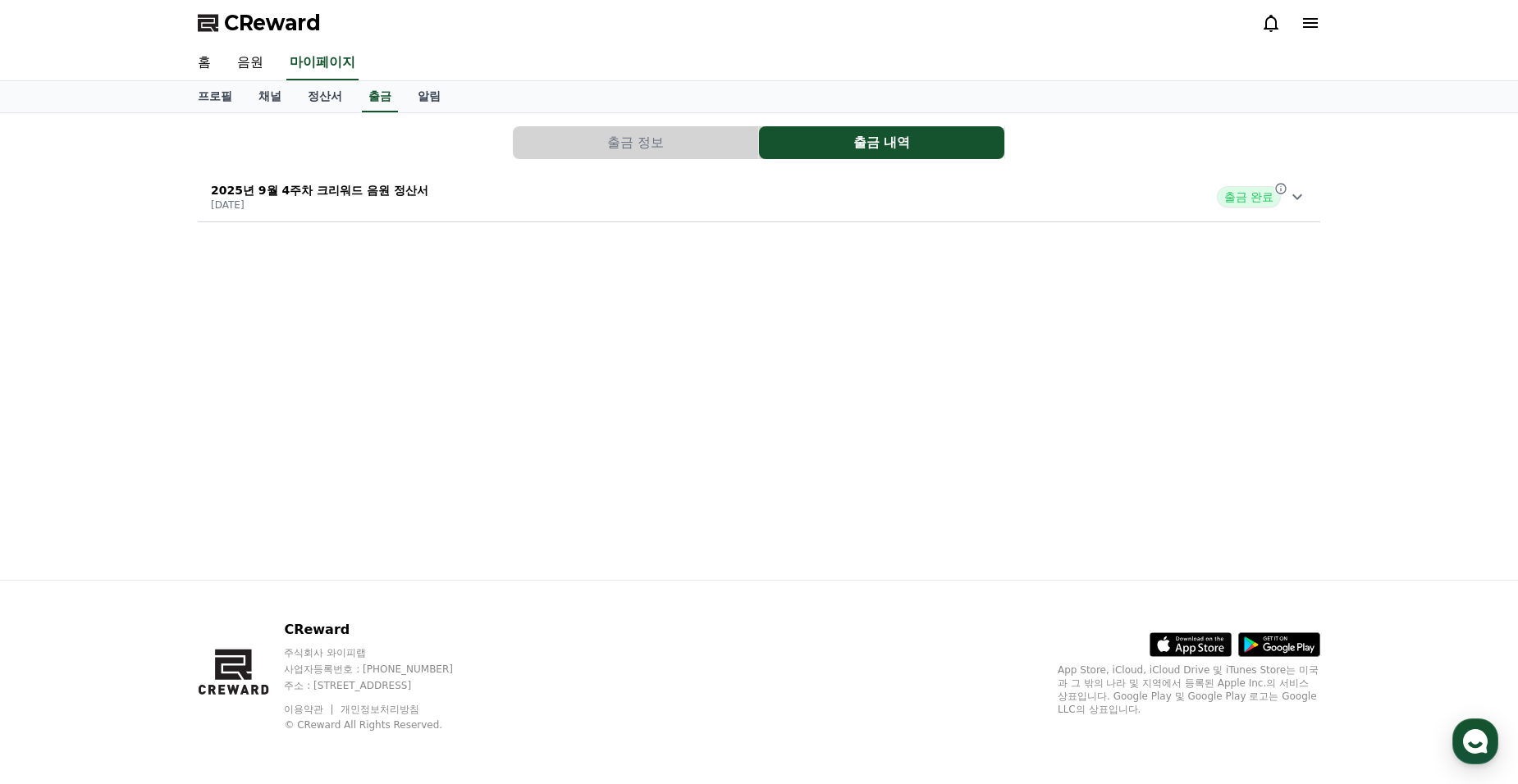
click at [339, 178] on div "2025년 9월 4주차 크리워드 음원 정산서 [DATE] 출금 완료" at bounding box center [759, 196] width 1123 height 43
click at [322, 98] on link "정산서" at bounding box center [325, 97] width 61 height 31
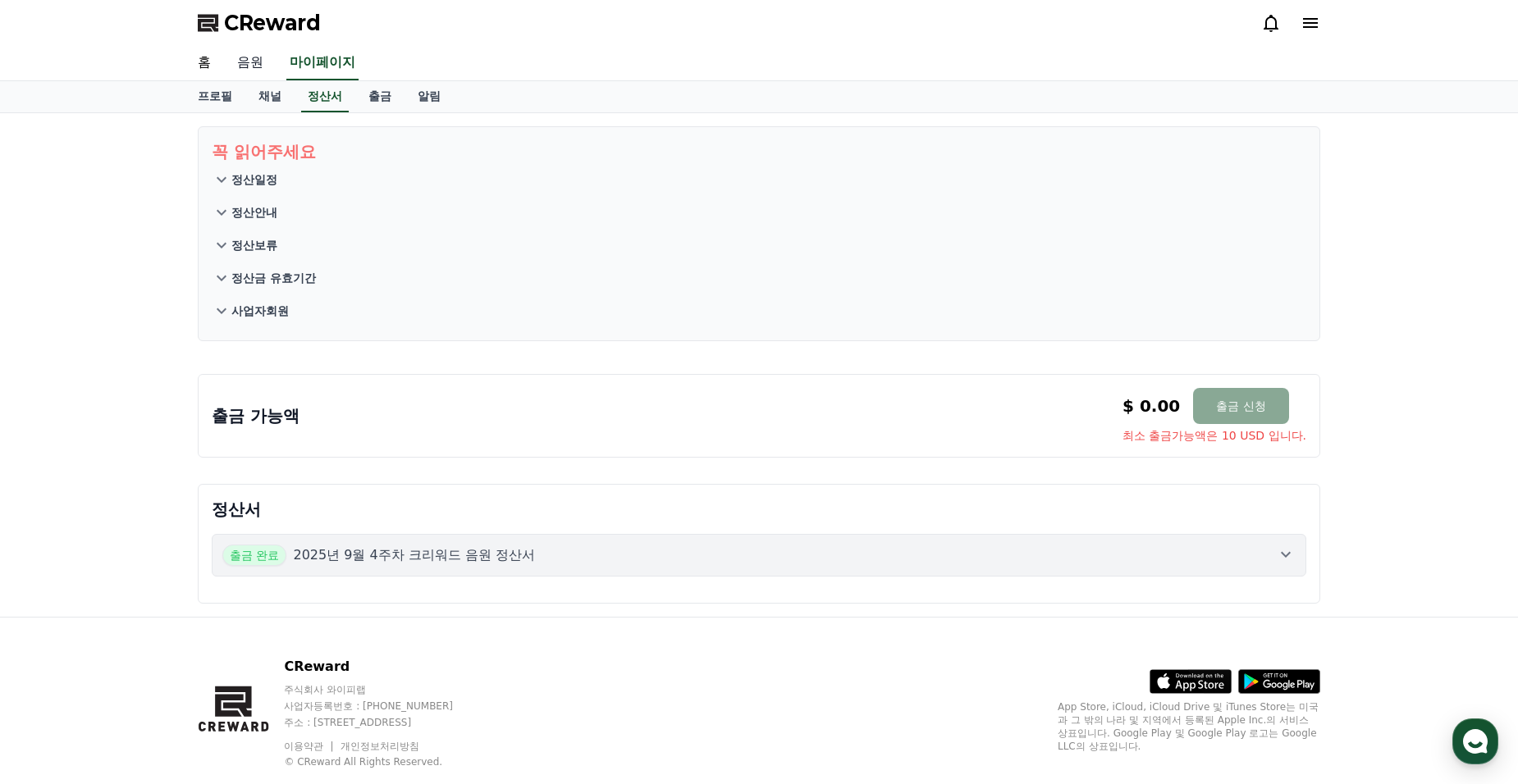
click at [250, 72] on link "음원" at bounding box center [250, 64] width 52 height 35
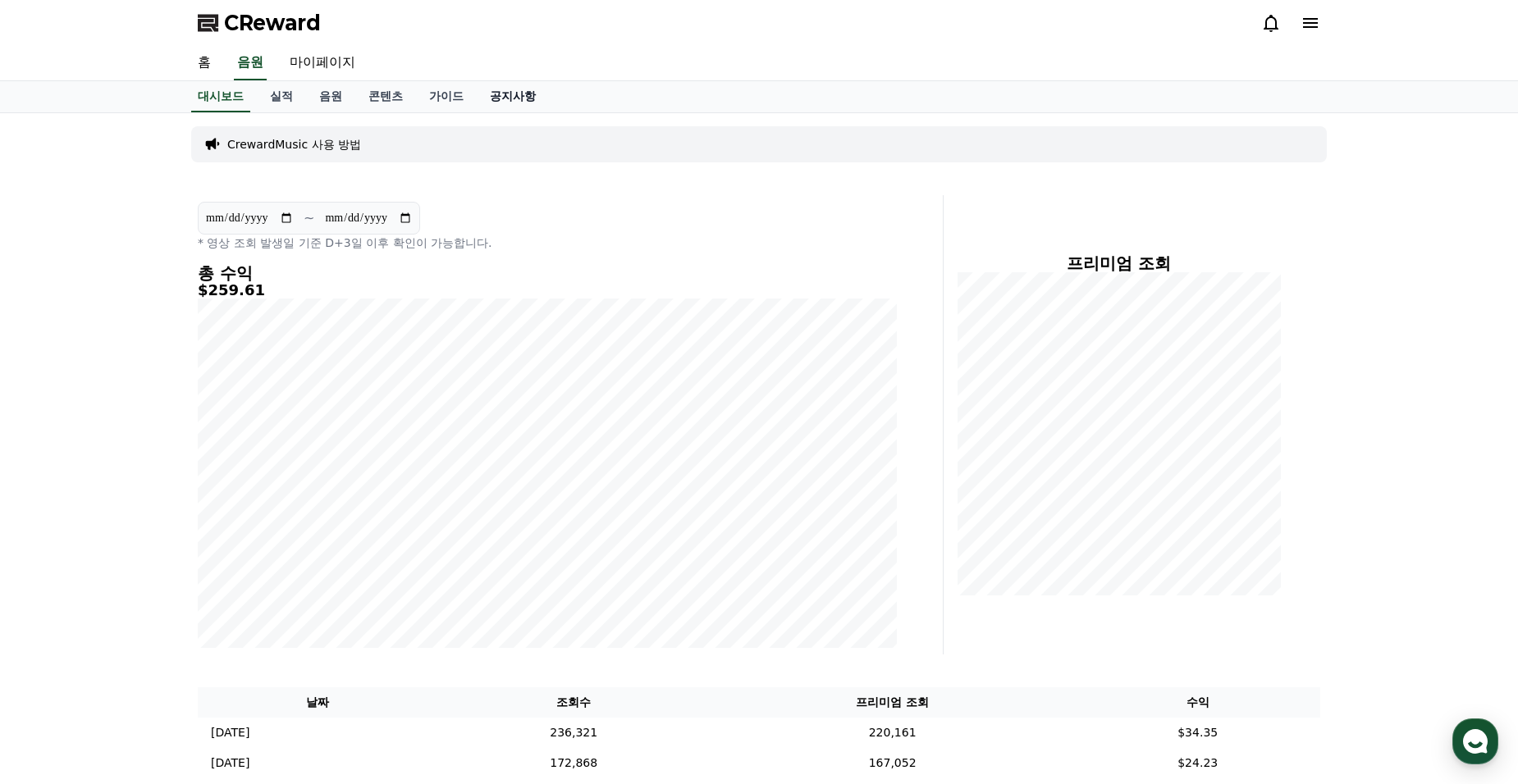
click at [528, 104] on link "공지사항" at bounding box center [513, 97] width 72 height 31
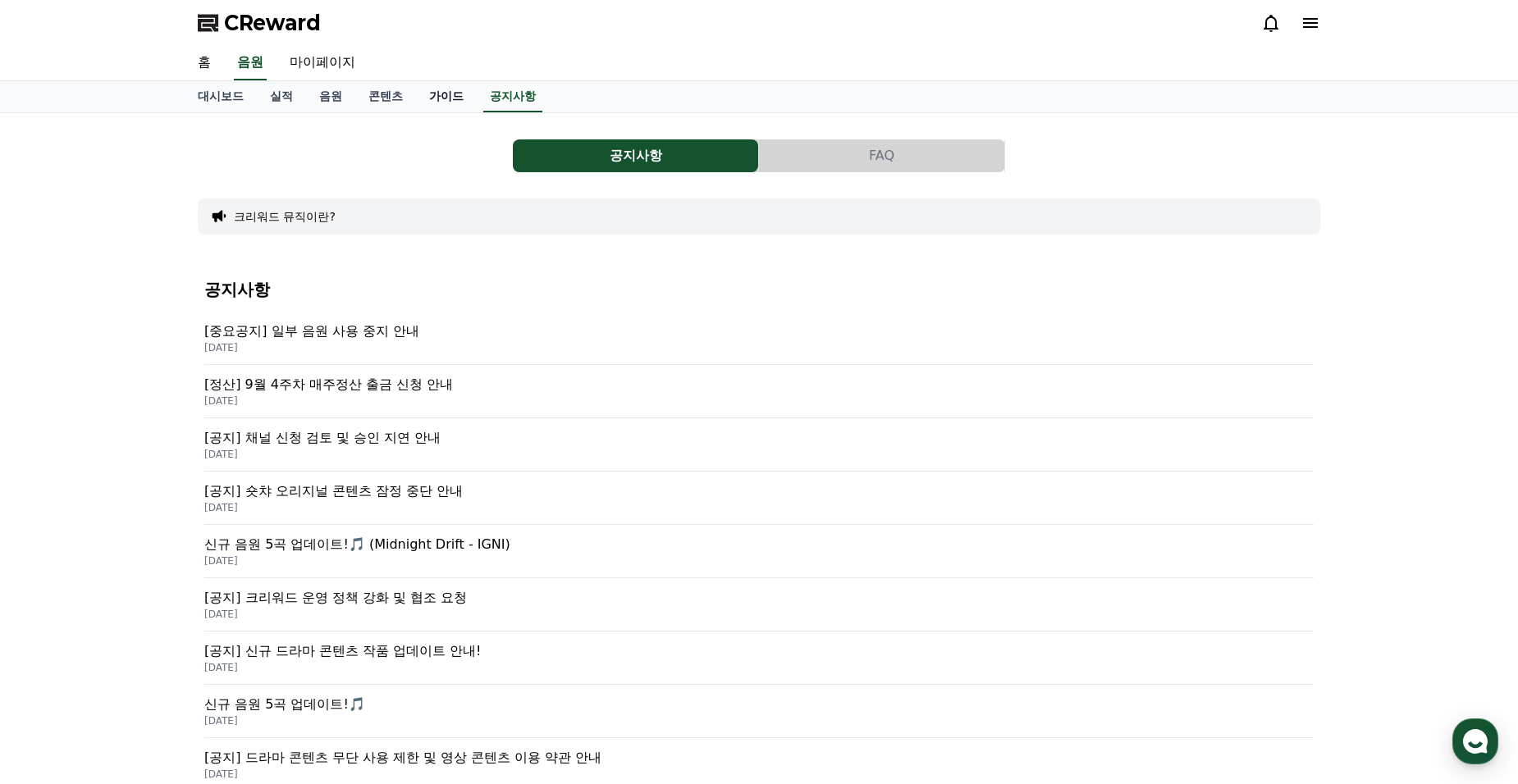
click at [468, 97] on link "가이드" at bounding box center [447, 97] width 61 height 31
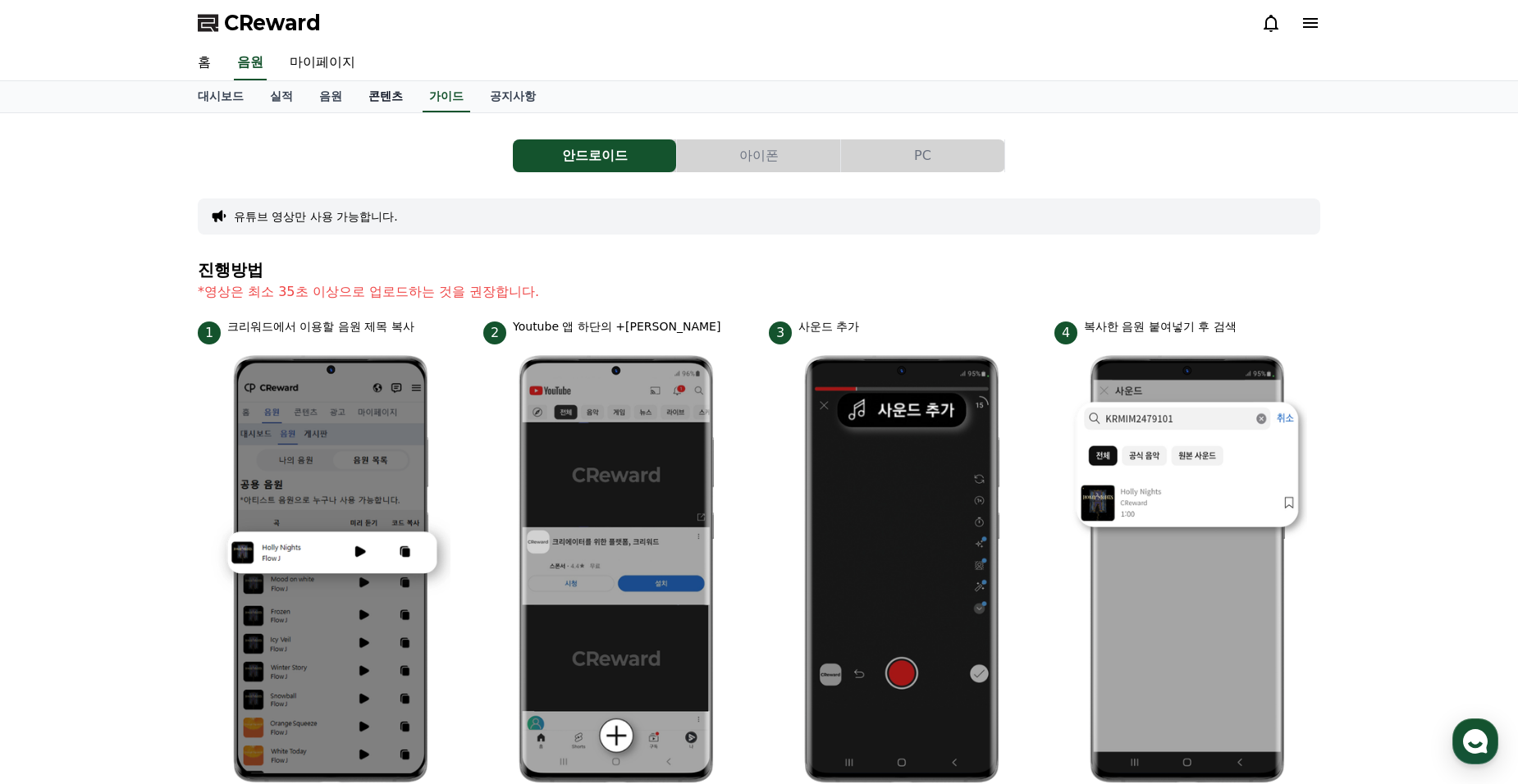
click at [368, 97] on link "콘텐츠" at bounding box center [386, 97] width 61 height 31
